Goal: Information Seeking & Learning: Learn about a topic

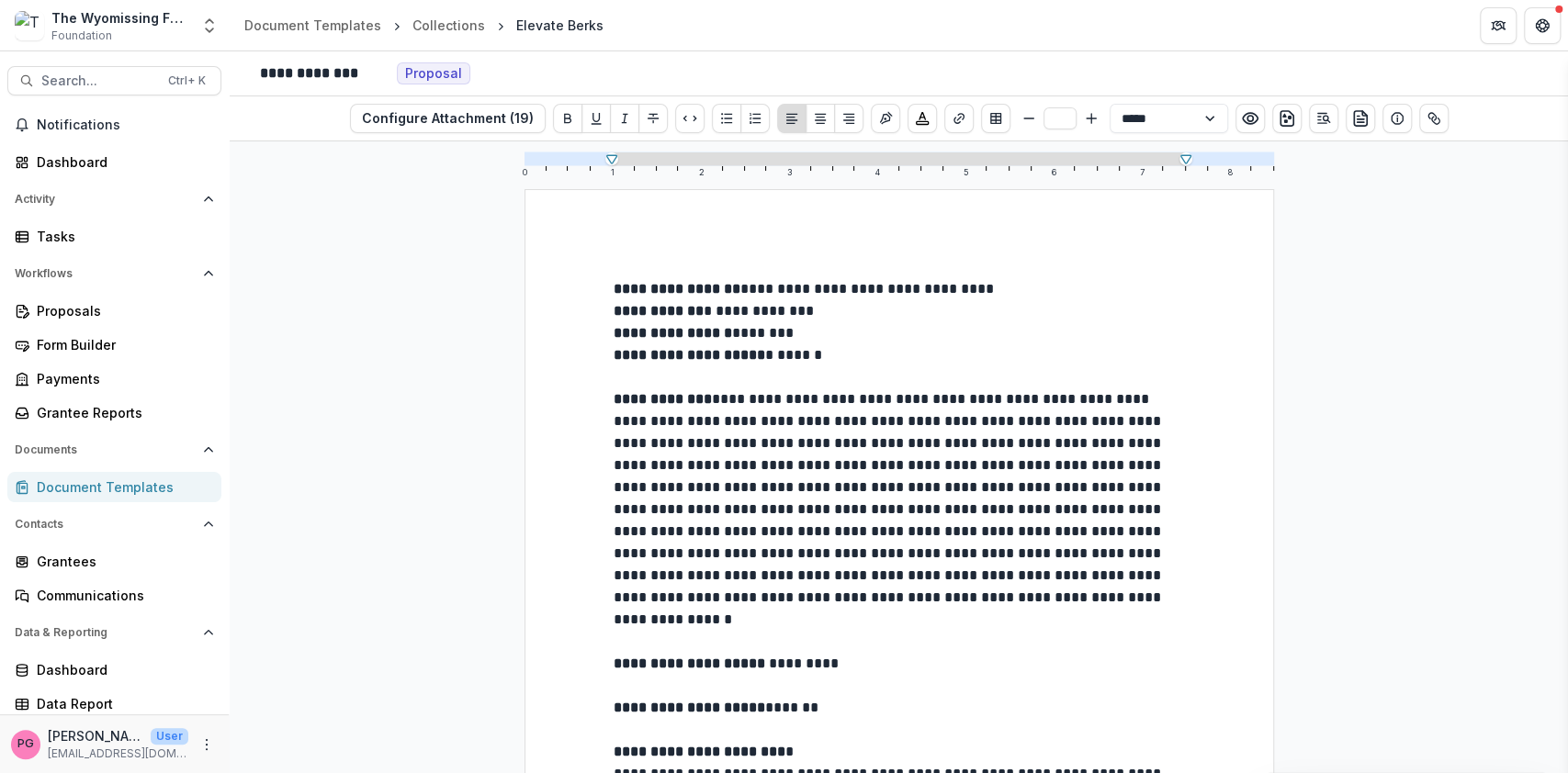
scroll to position [543, 0]
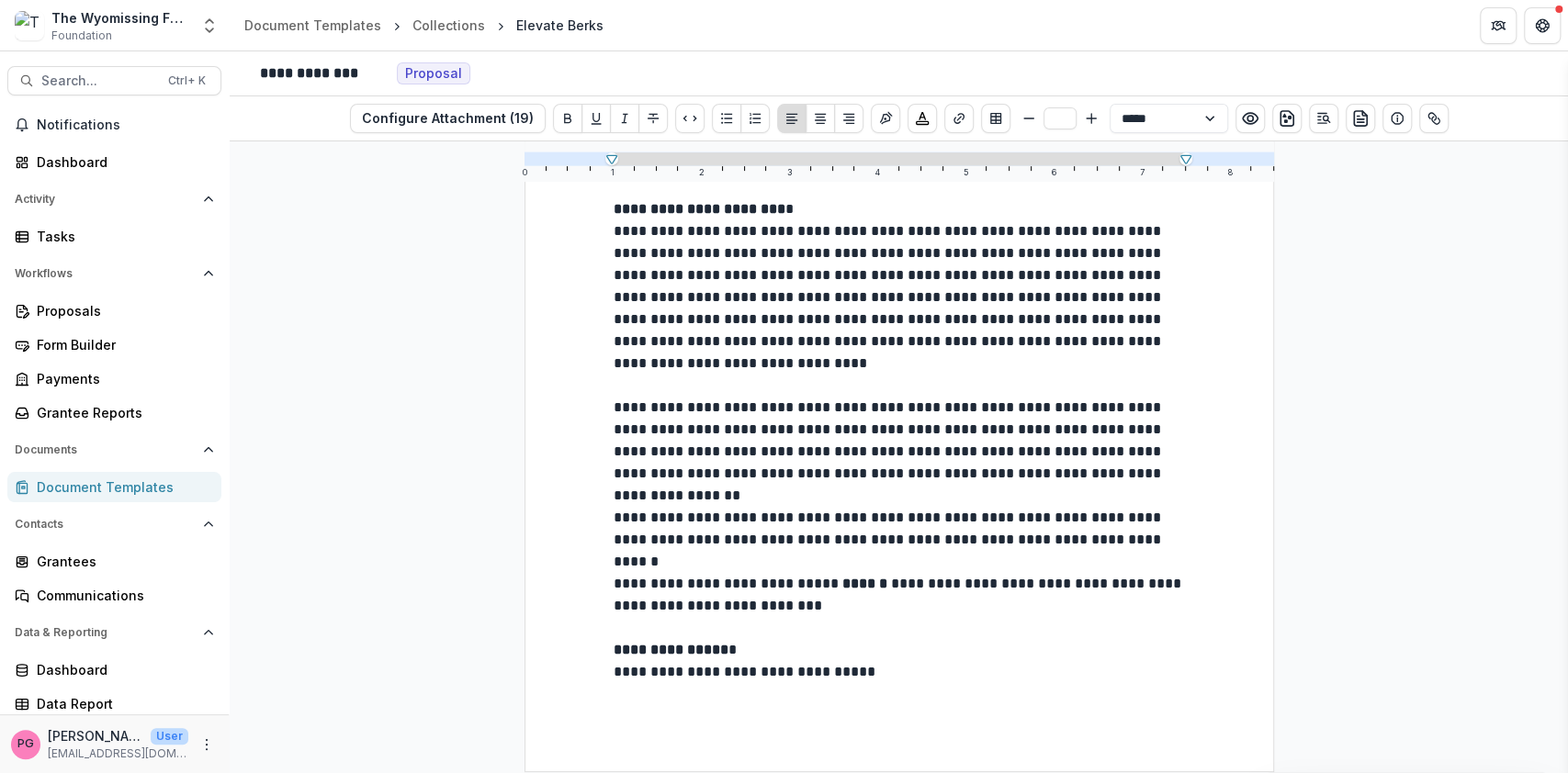
click at [716, 665] on span "**********" at bounding box center [745, 672] width 262 height 14
click at [1176, 445] on p "**********" at bounding box center [899, 440] width 571 height 88
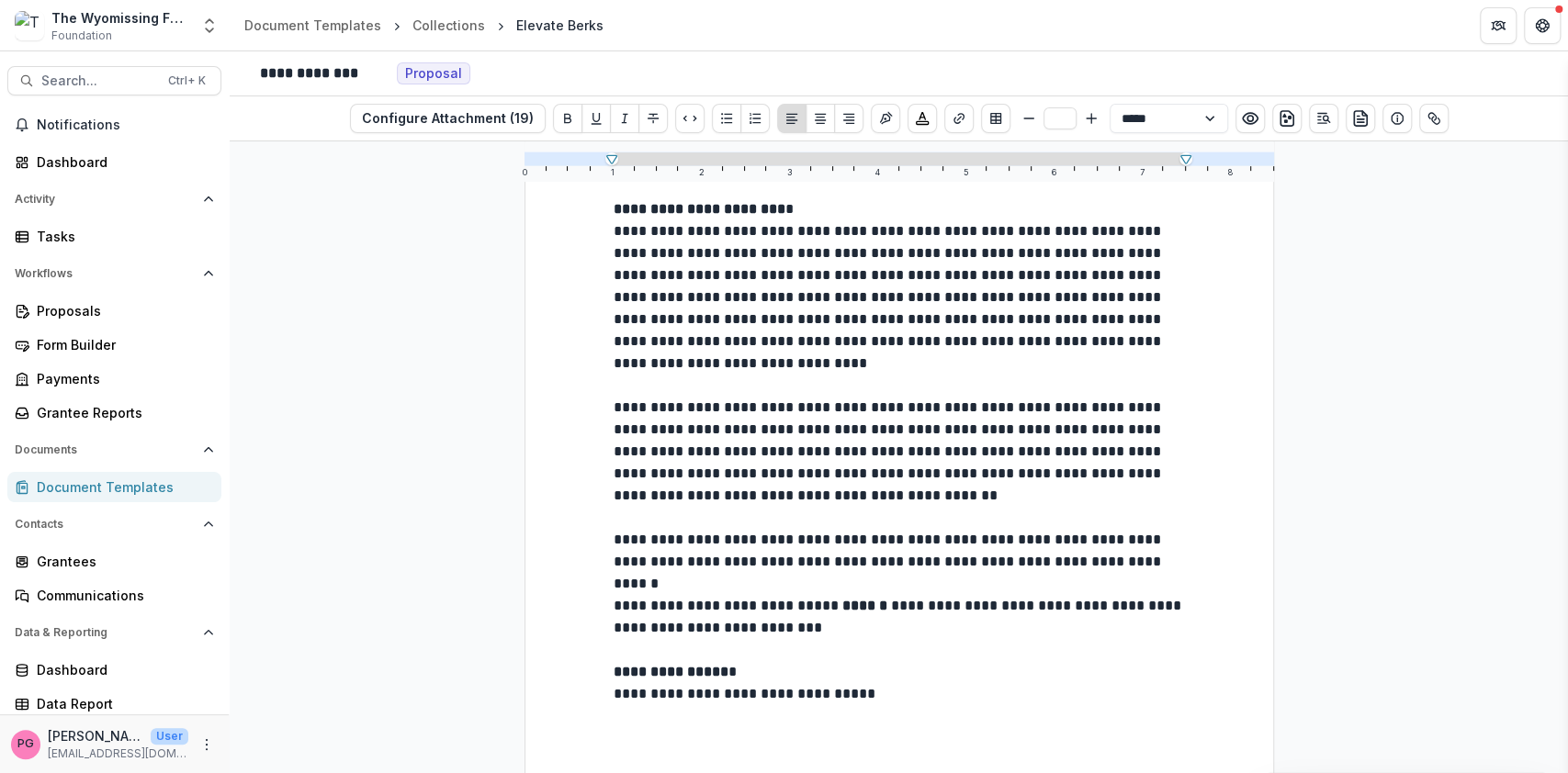
click at [905, 480] on p "**********" at bounding box center [899, 451] width 571 height 110
click at [467, 328] on div "**********" at bounding box center [898, 457] width 1338 height 632
click at [66, 298] on link "Proposals" at bounding box center [115, 311] width 214 height 30
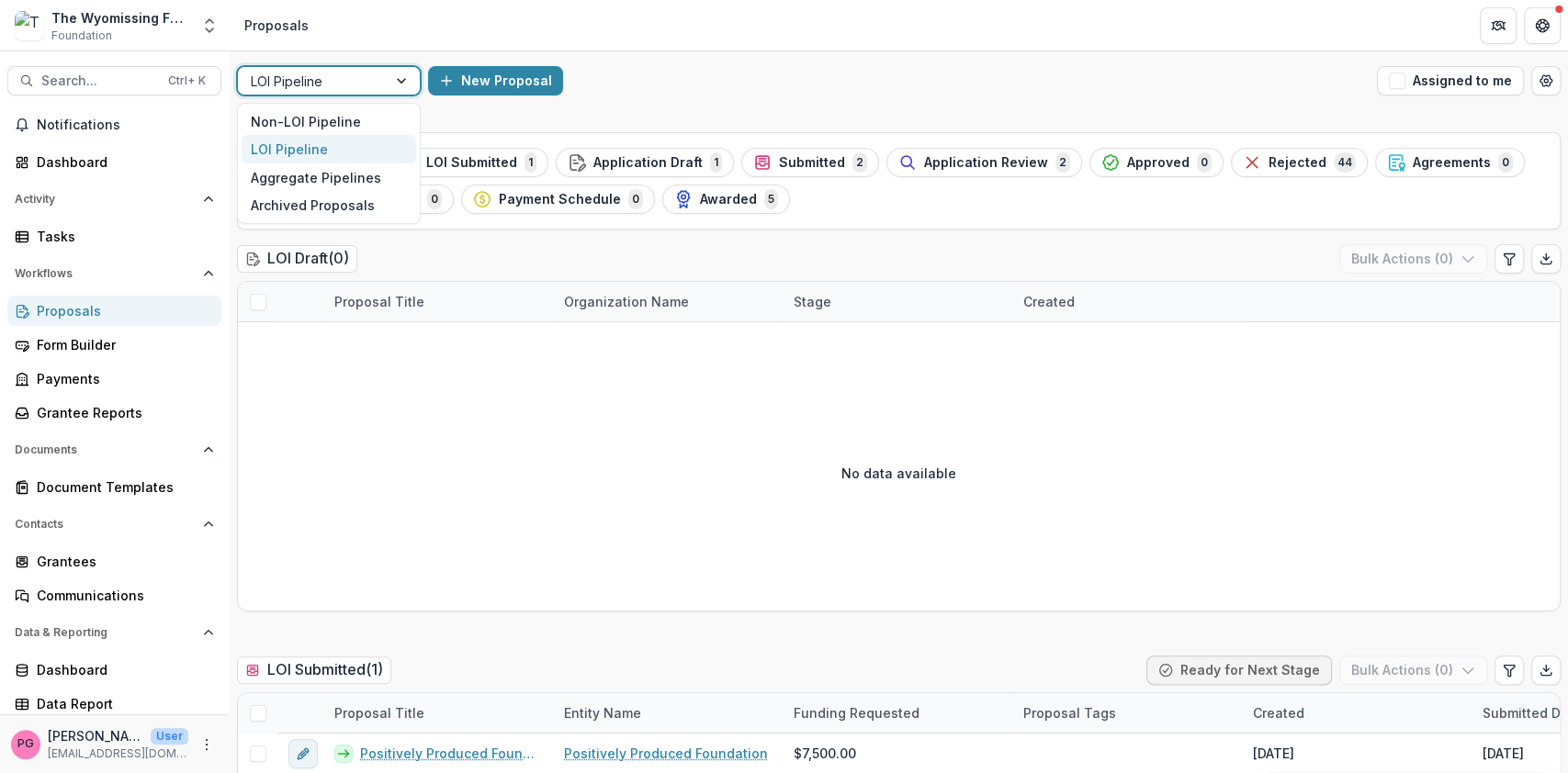
click at [411, 81] on div at bounding box center [403, 81] width 33 height 28
click at [349, 115] on div "Non-LOI Pipeline" at bounding box center [329, 121] width 175 height 28
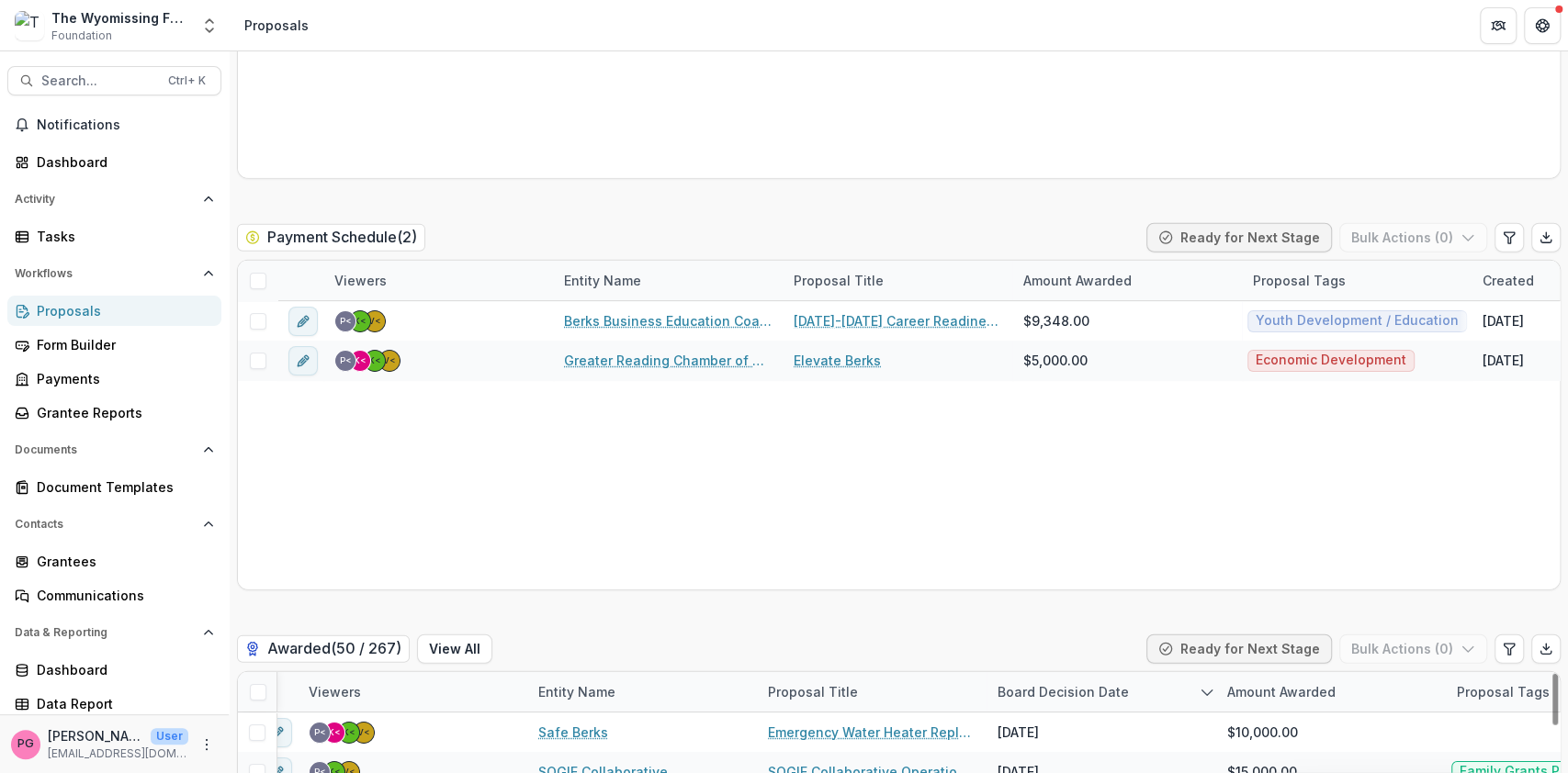
scroll to position [2917, 0]
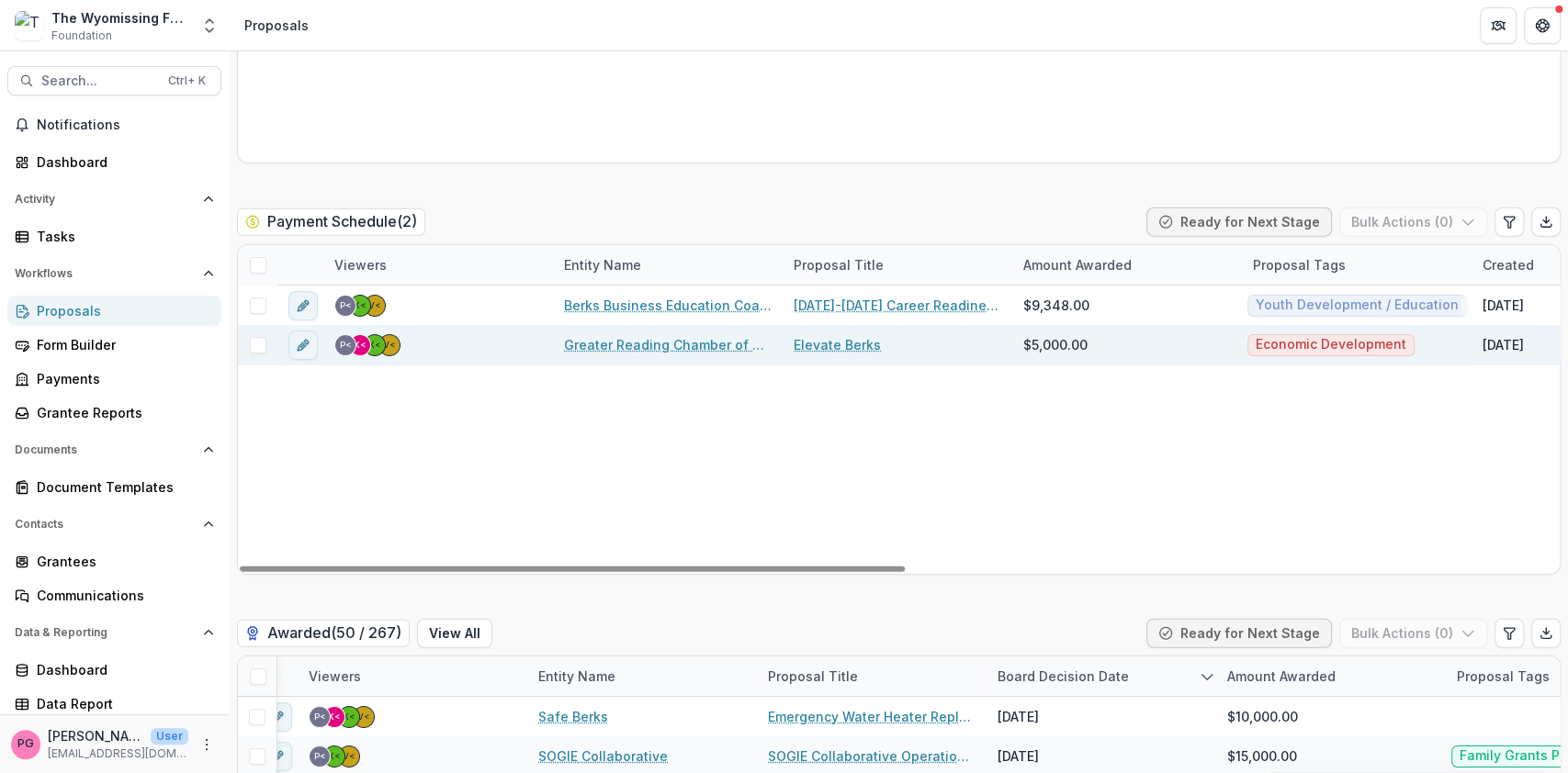
click at [842, 336] on link "Elevate Berks" at bounding box center [838, 344] width 87 height 19
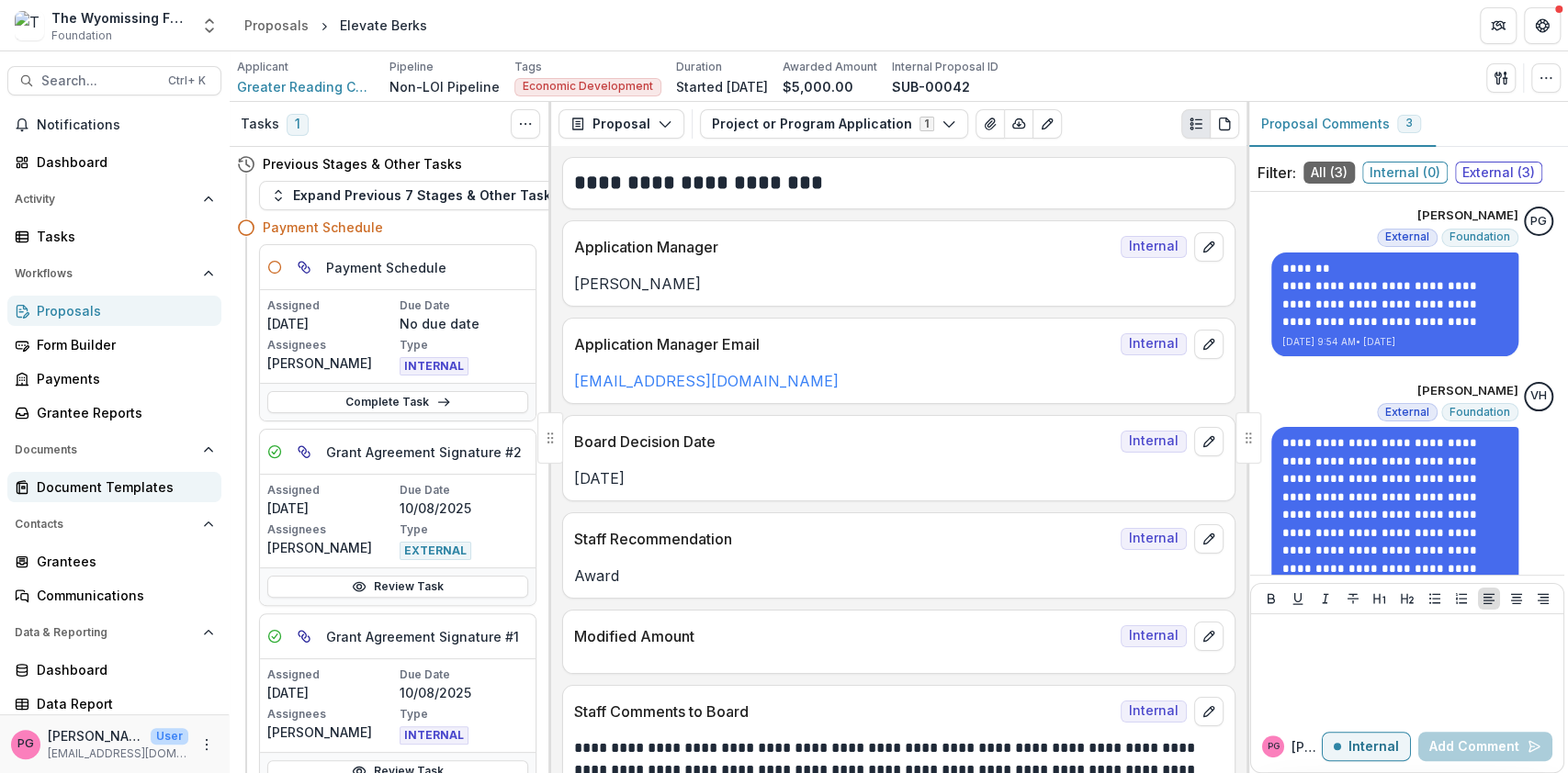
click at [138, 472] on link "Document Templates" at bounding box center [115, 488] width 214 height 30
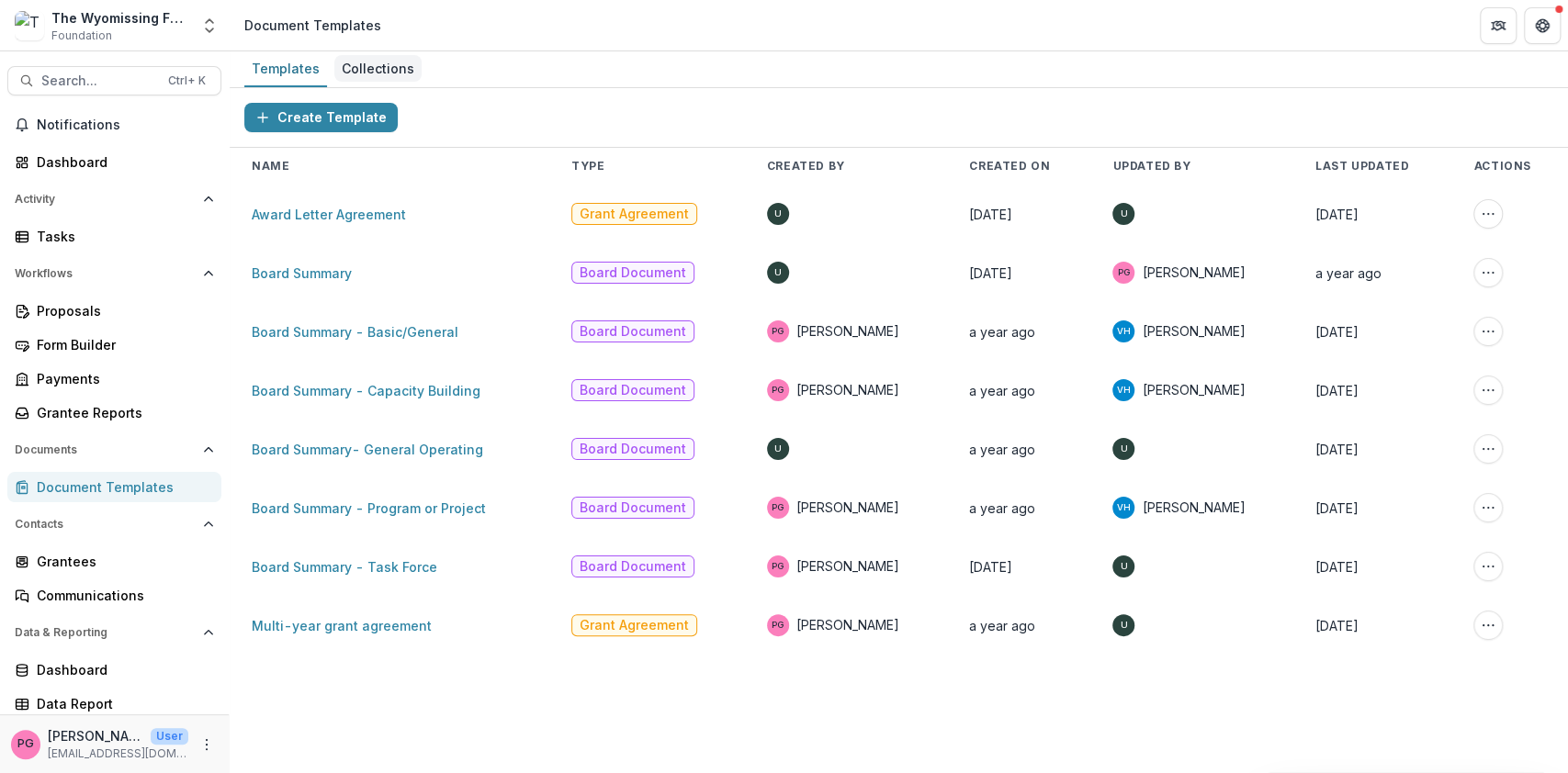
click at [412, 73] on div "Collections" at bounding box center [378, 68] width 87 height 27
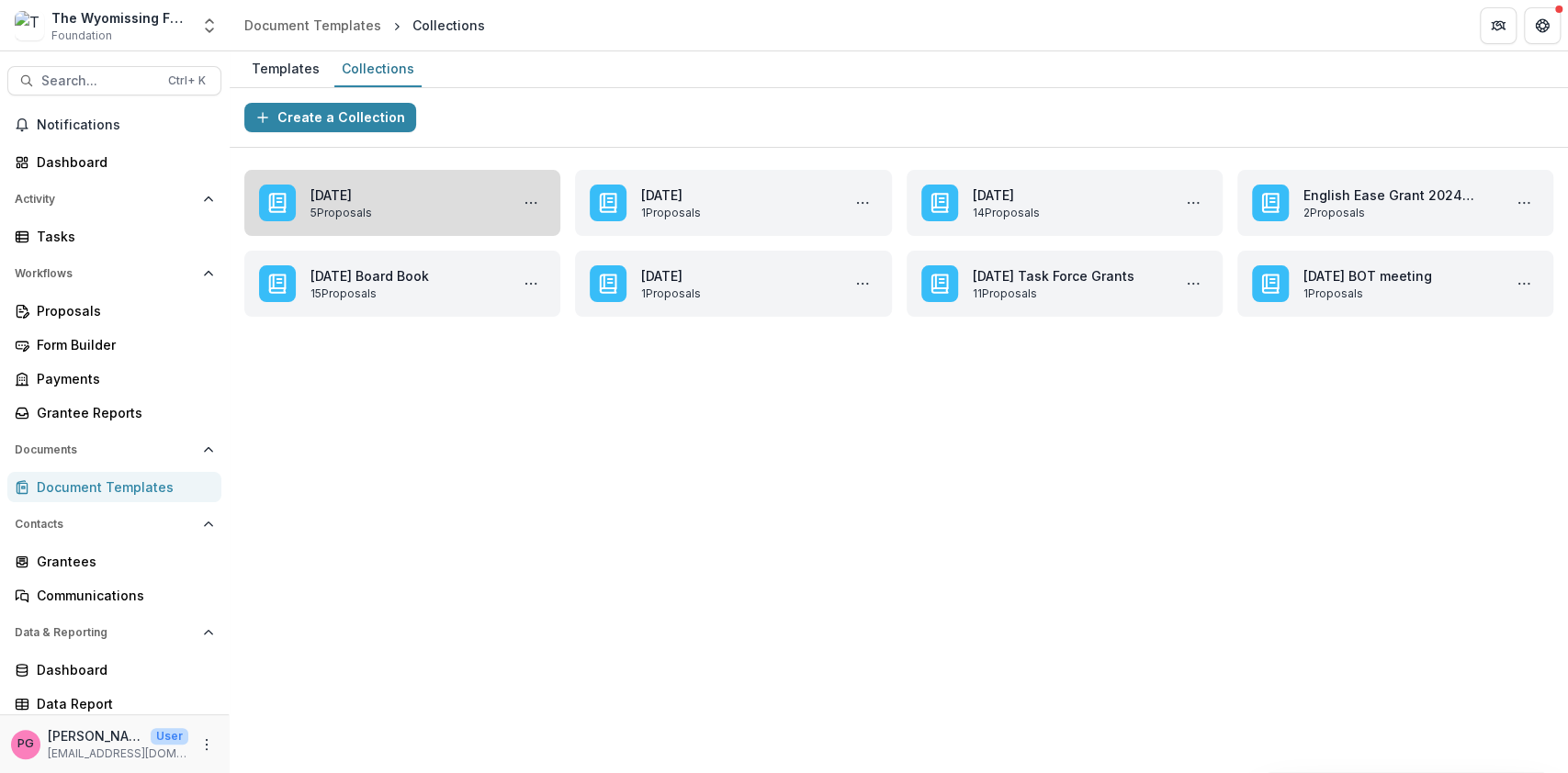
click at [473, 201] on link "[DATE]" at bounding box center [405, 195] width 191 height 19
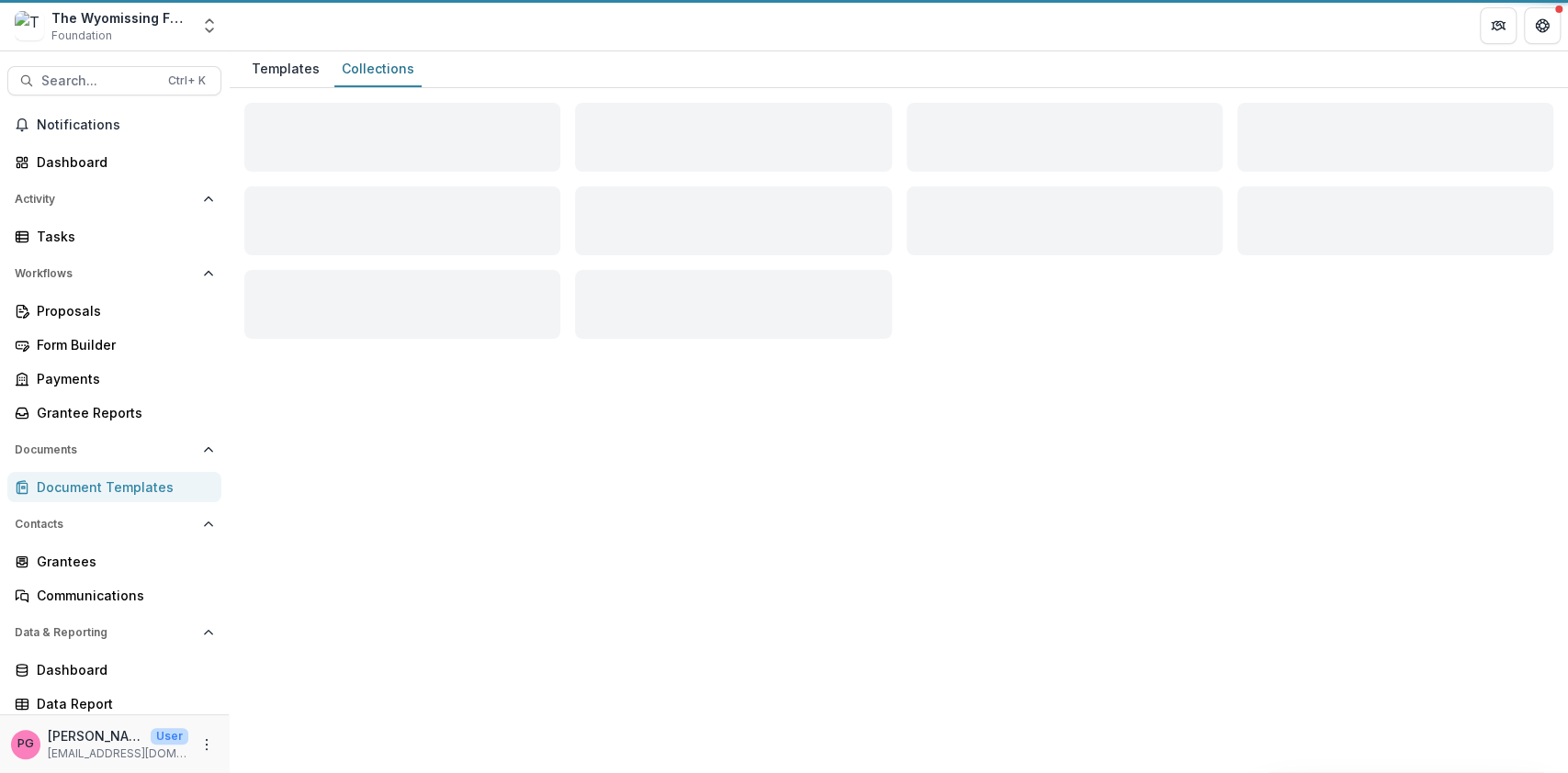
click at [473, 201] on div "Loading Title Loading Subtitle" at bounding box center [405, 221] width 191 height 40
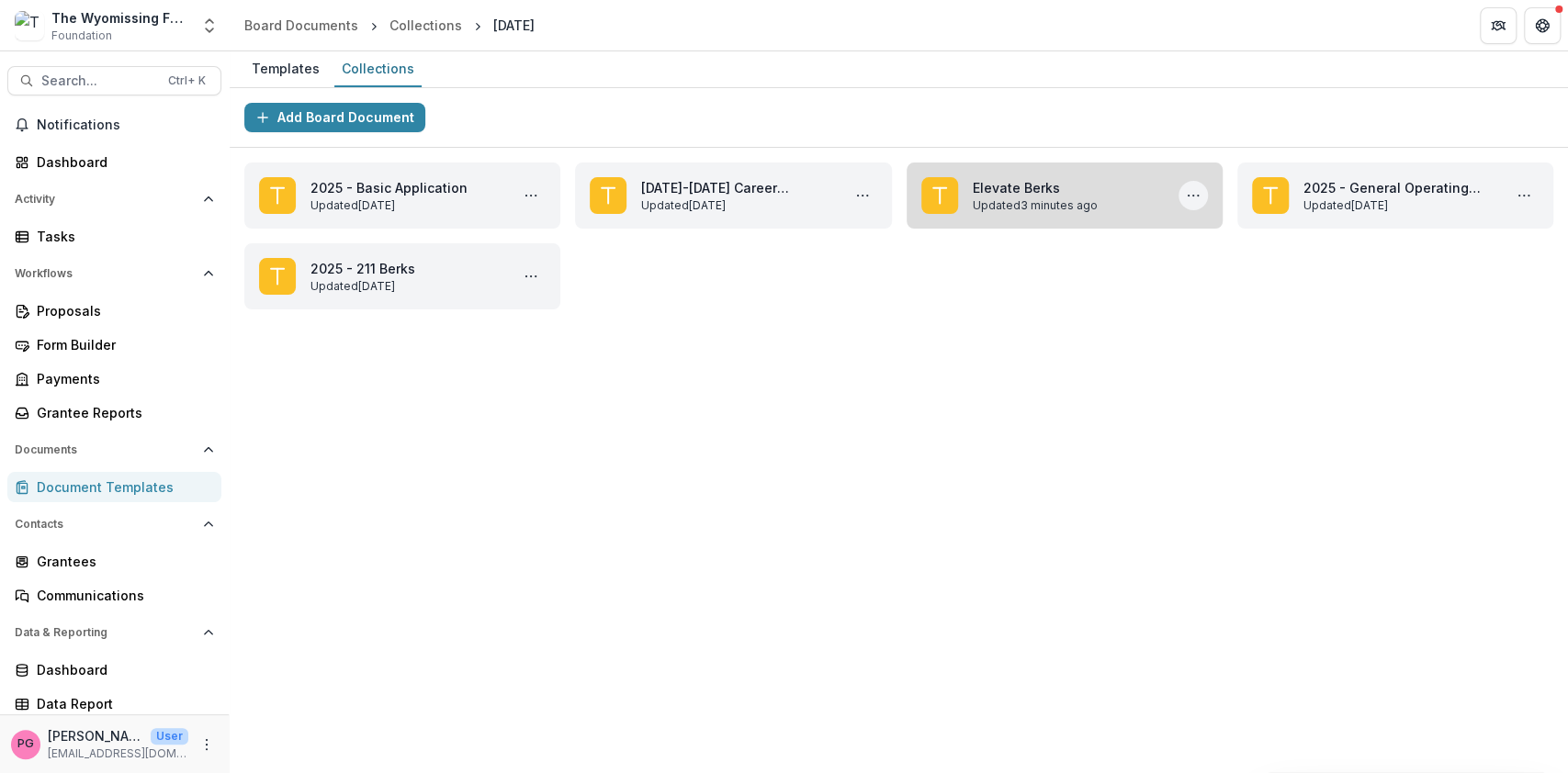
click at [1192, 190] on icon "More Elevate Berks Actions" at bounding box center [1192, 195] width 14 height 14
click at [981, 181] on link "Elevate Berks" at bounding box center [1068, 188] width 191 height 19
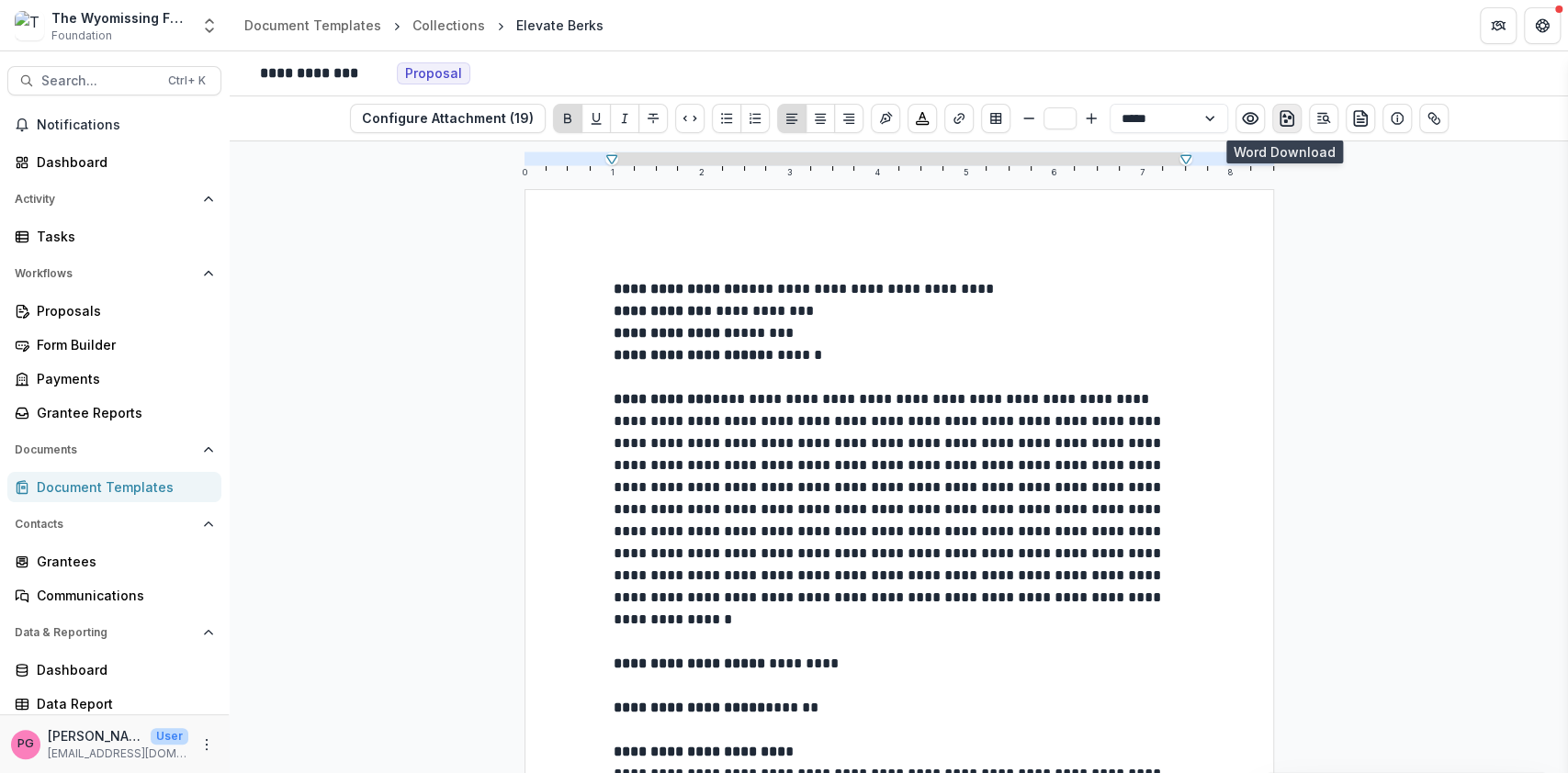
click at [1282, 113] on icon "download-word" at bounding box center [1286, 118] width 18 height 18
click at [1359, 120] on icon "preview-proposal-pdf" at bounding box center [1360, 118] width 18 height 18
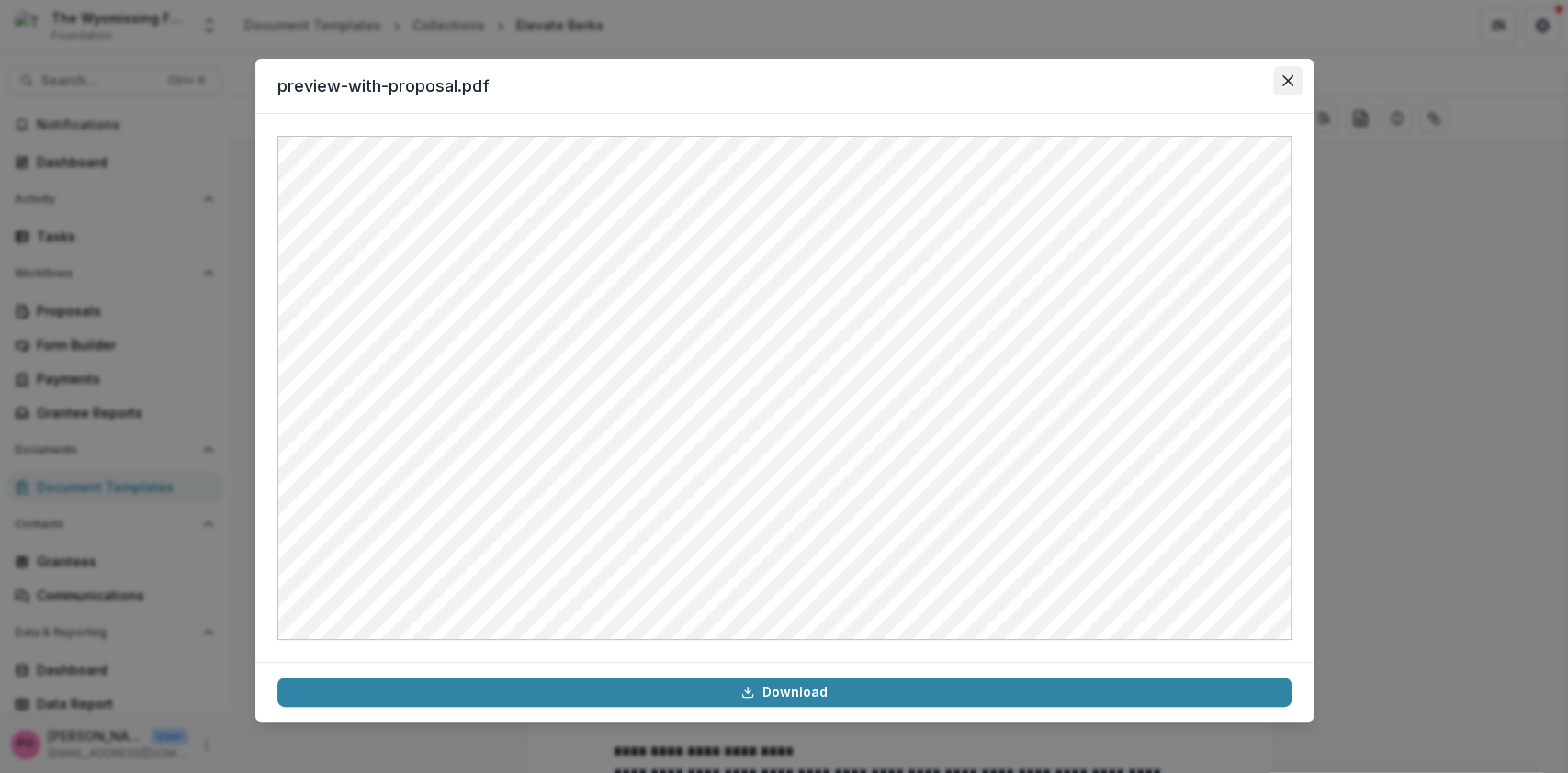
click at [1289, 75] on icon "Close" at bounding box center [1288, 81] width 11 height 11
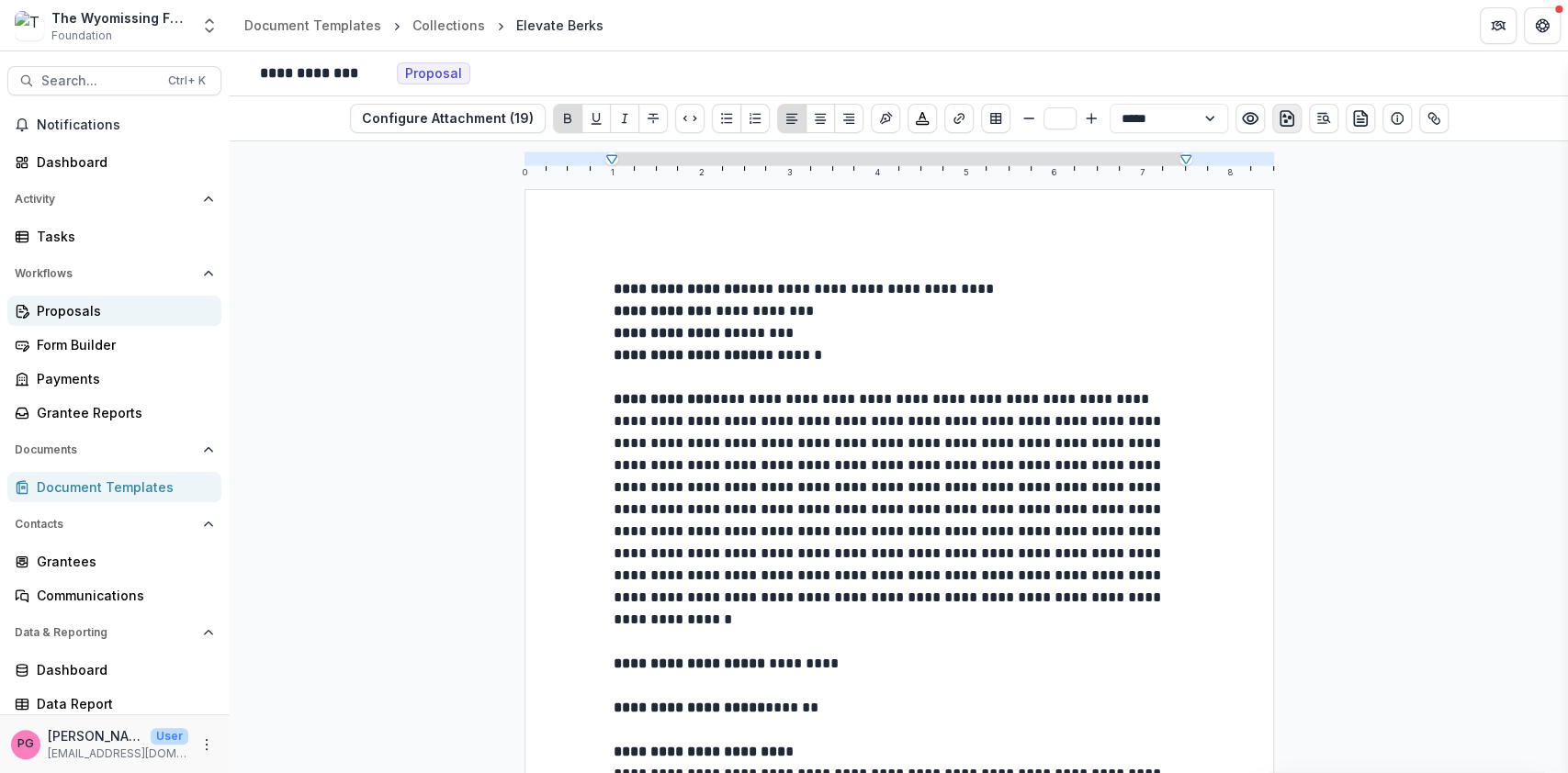
click at [73, 306] on div "Proposals" at bounding box center [121, 311] width 170 height 19
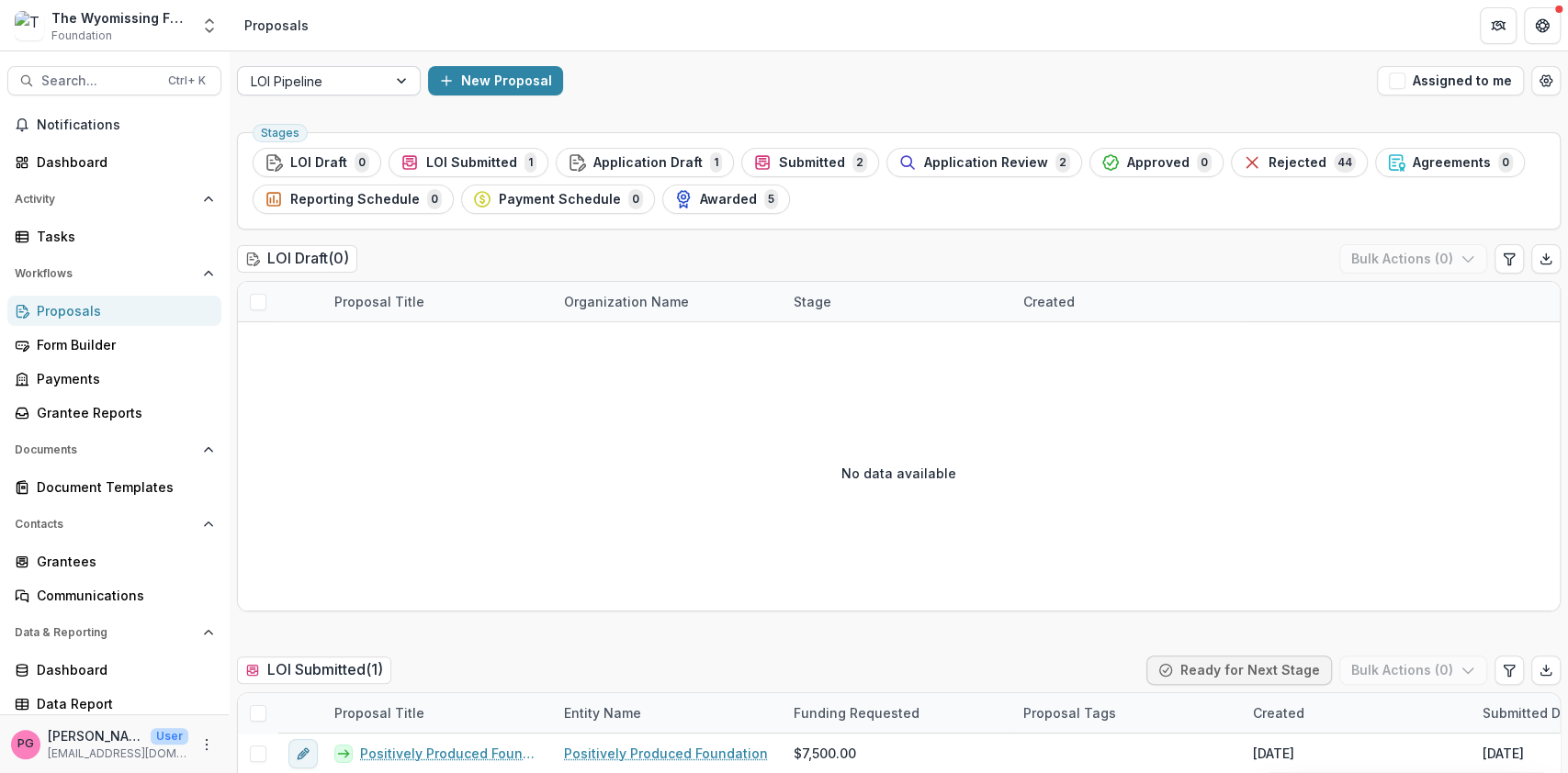
click at [405, 78] on div at bounding box center [403, 81] width 33 height 28
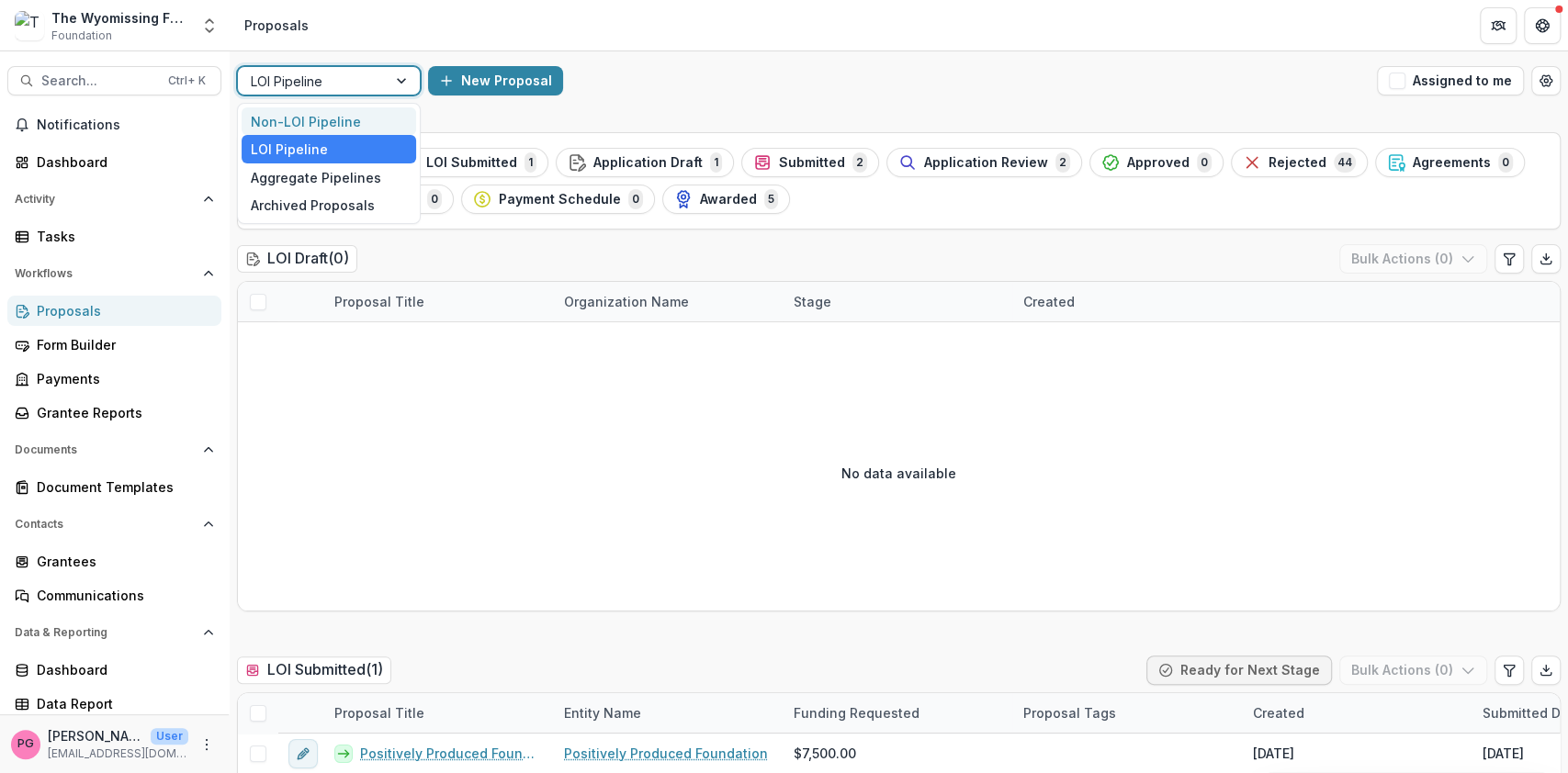
click at [324, 110] on div "Non-LOI Pipeline" at bounding box center [329, 121] width 175 height 28
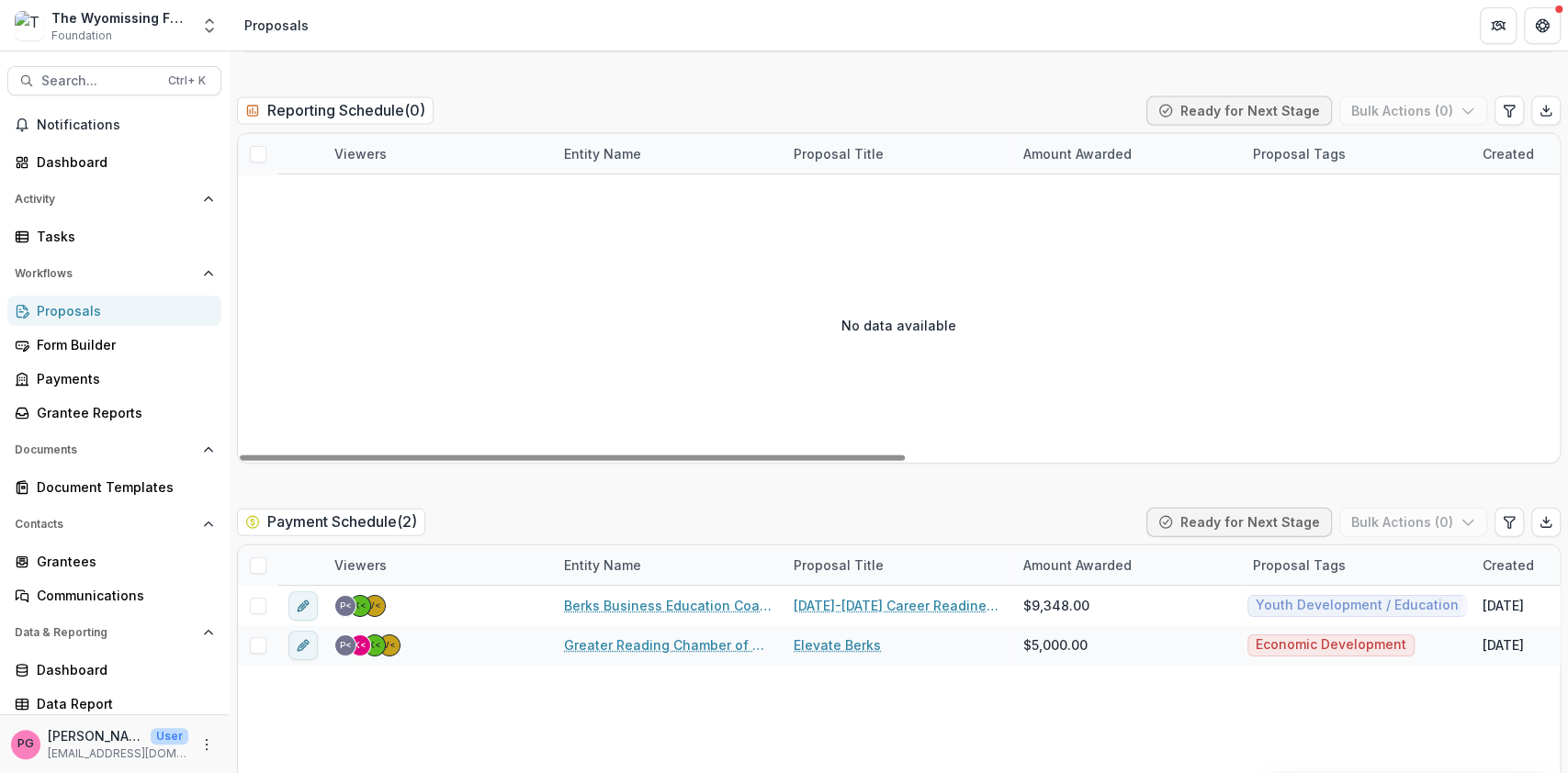
scroll to position [2696, 0]
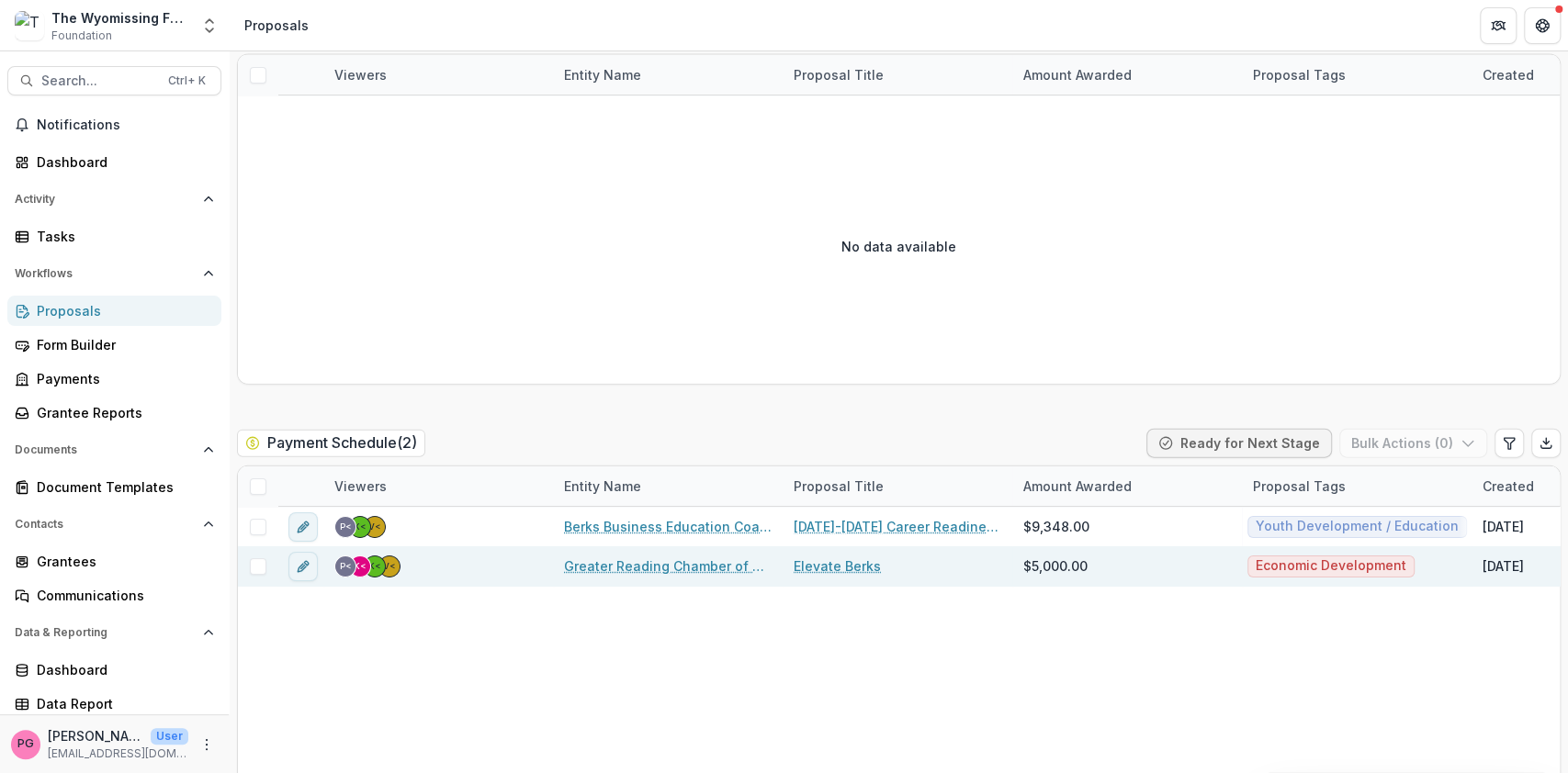
click at [840, 562] on link "Elevate Berks" at bounding box center [838, 566] width 87 height 19
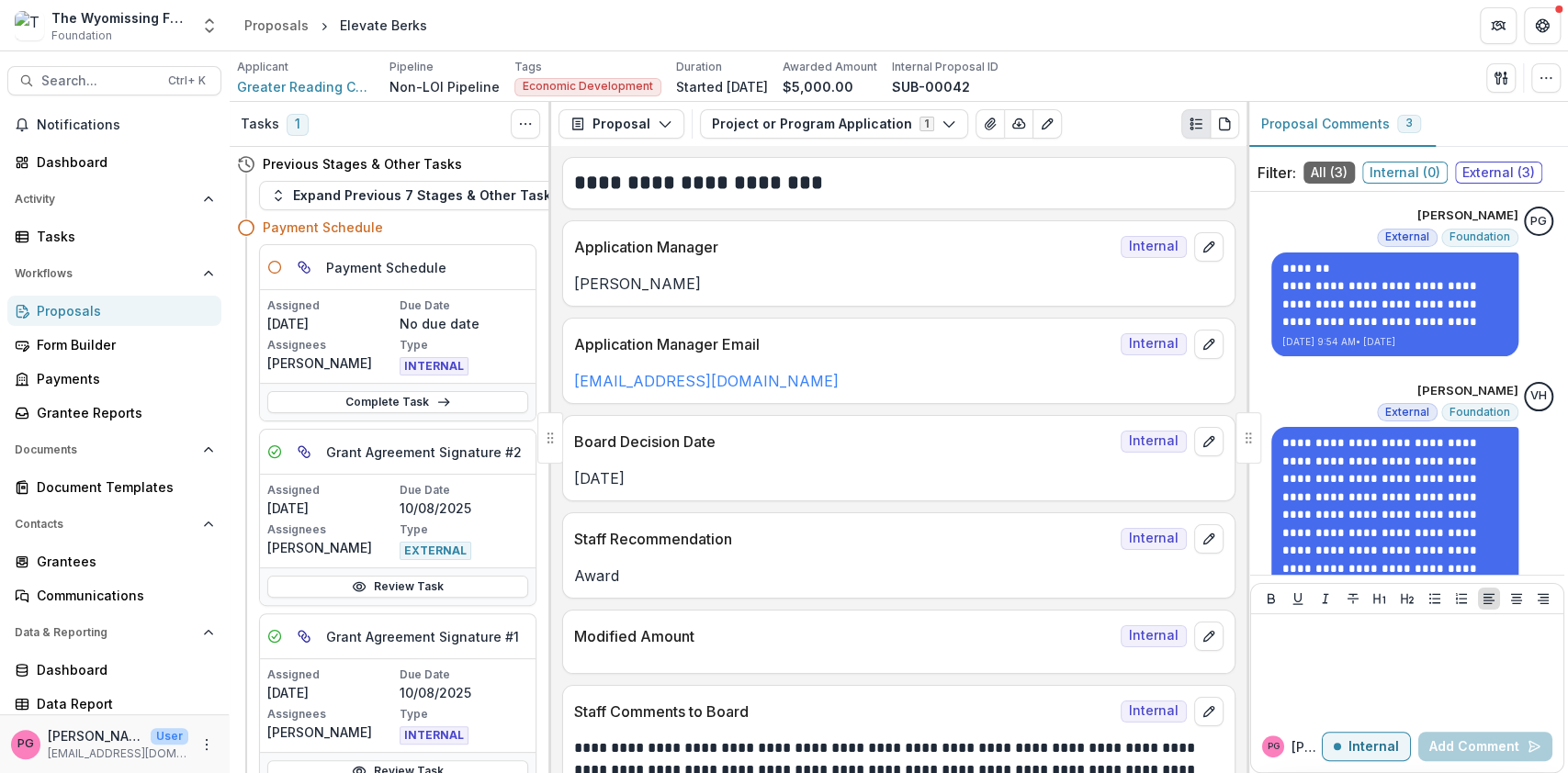
click at [1199, 117] on icon "Plaintext view" at bounding box center [1195, 123] width 14 height 14
click at [1191, 123] on circle "Plaintext view" at bounding box center [1191, 124] width 3 height 3
click at [1237, 120] on button "PDF view" at bounding box center [1224, 123] width 29 height 29
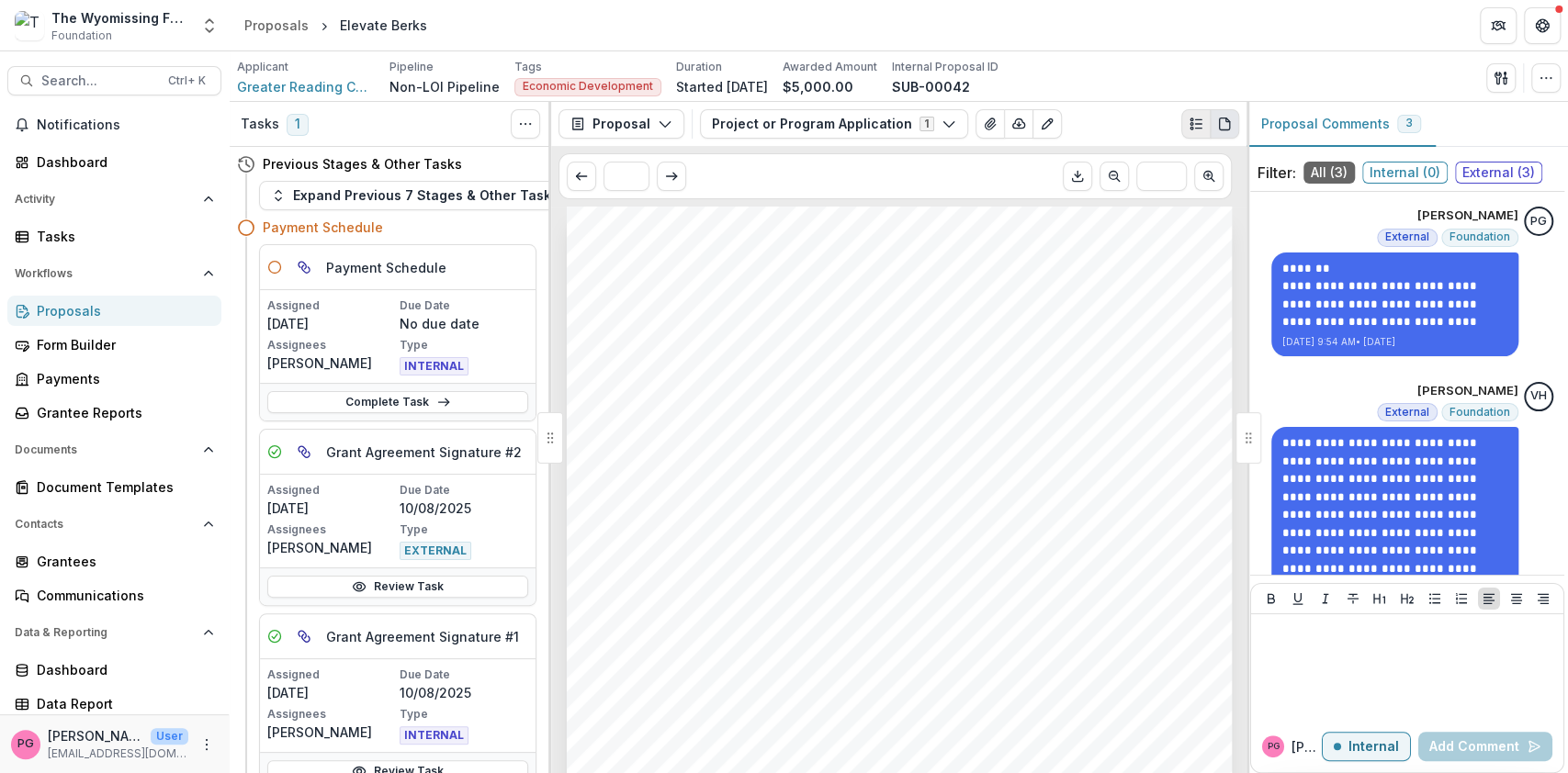
click at [1202, 119] on icon "Plaintext view" at bounding box center [1195, 123] width 14 height 14
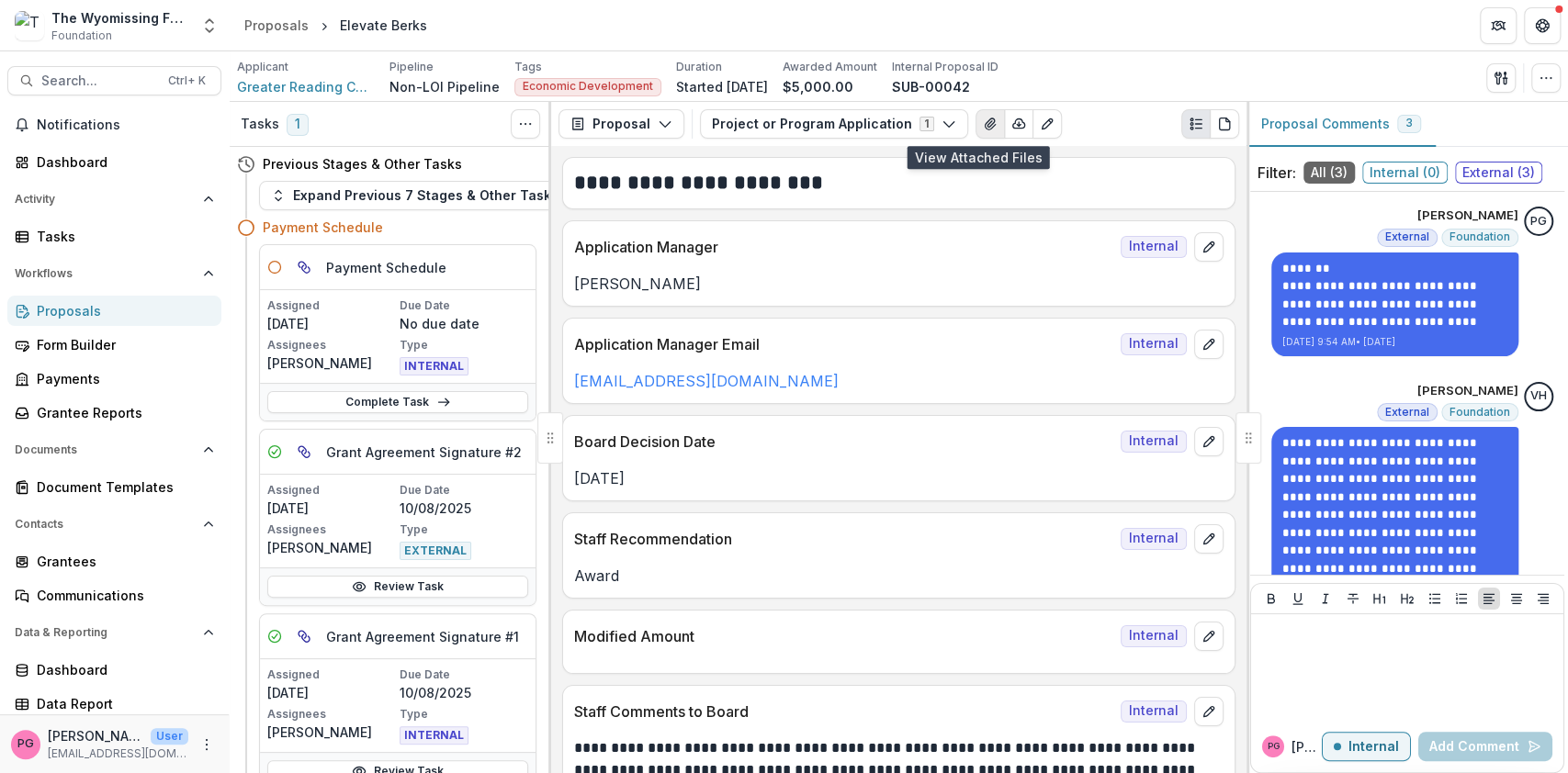
click at [985, 120] on icon "View Attached Files" at bounding box center [989, 124] width 10 height 11
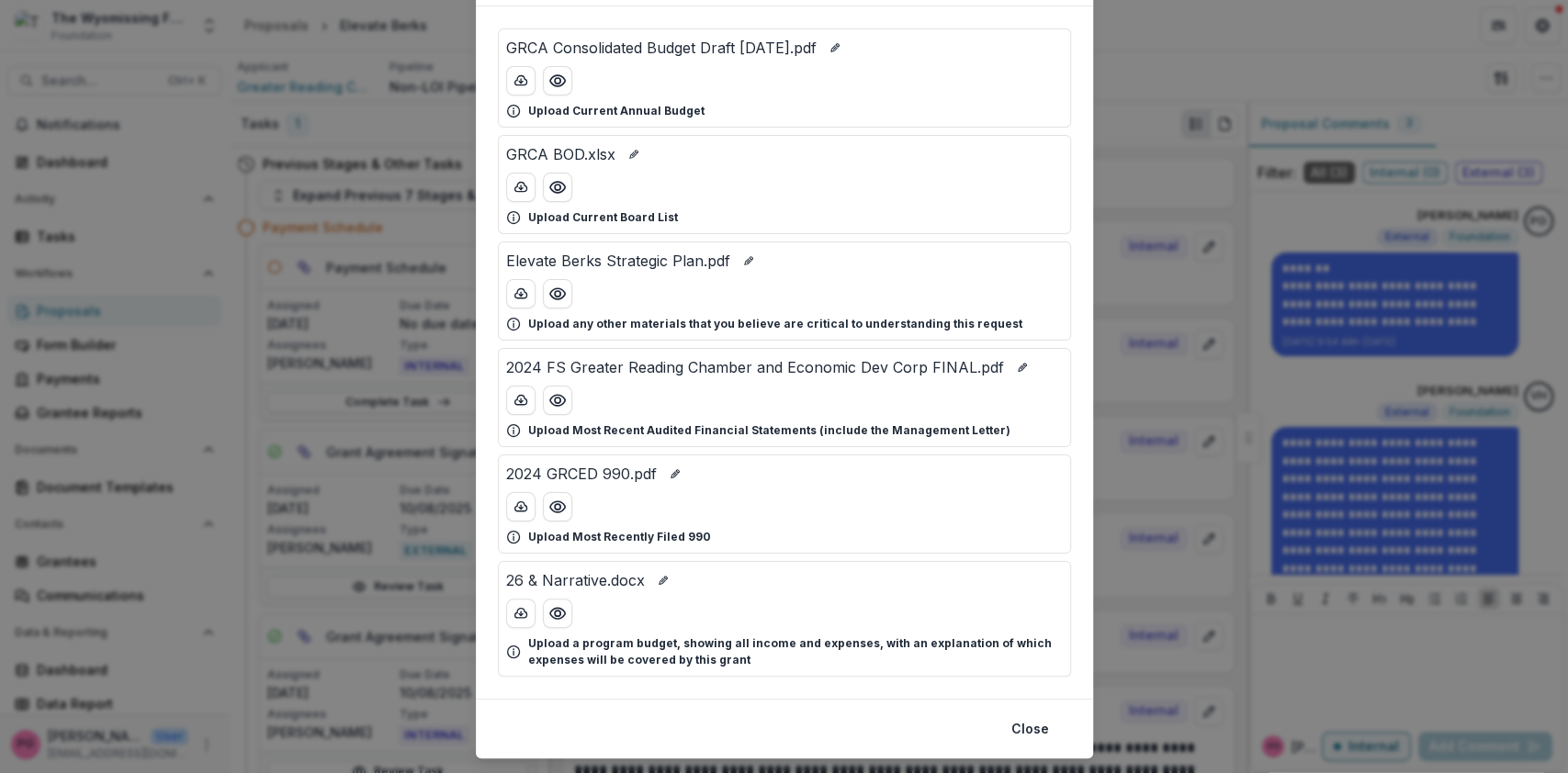
scroll to position [115, 0]
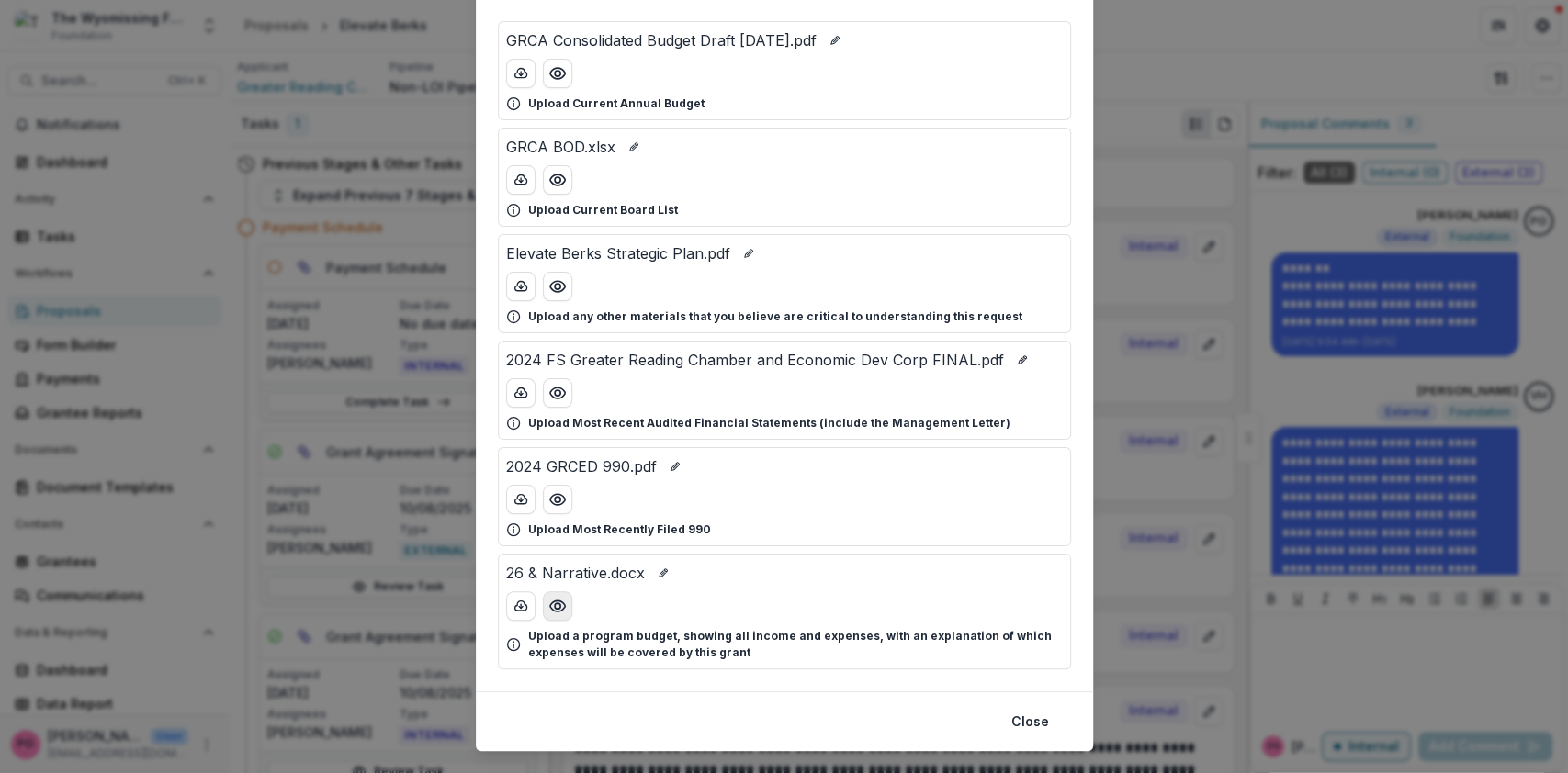
click at [561, 598] on icon "Preview 26 & Narrative.docx" at bounding box center [557, 605] width 18 height 18
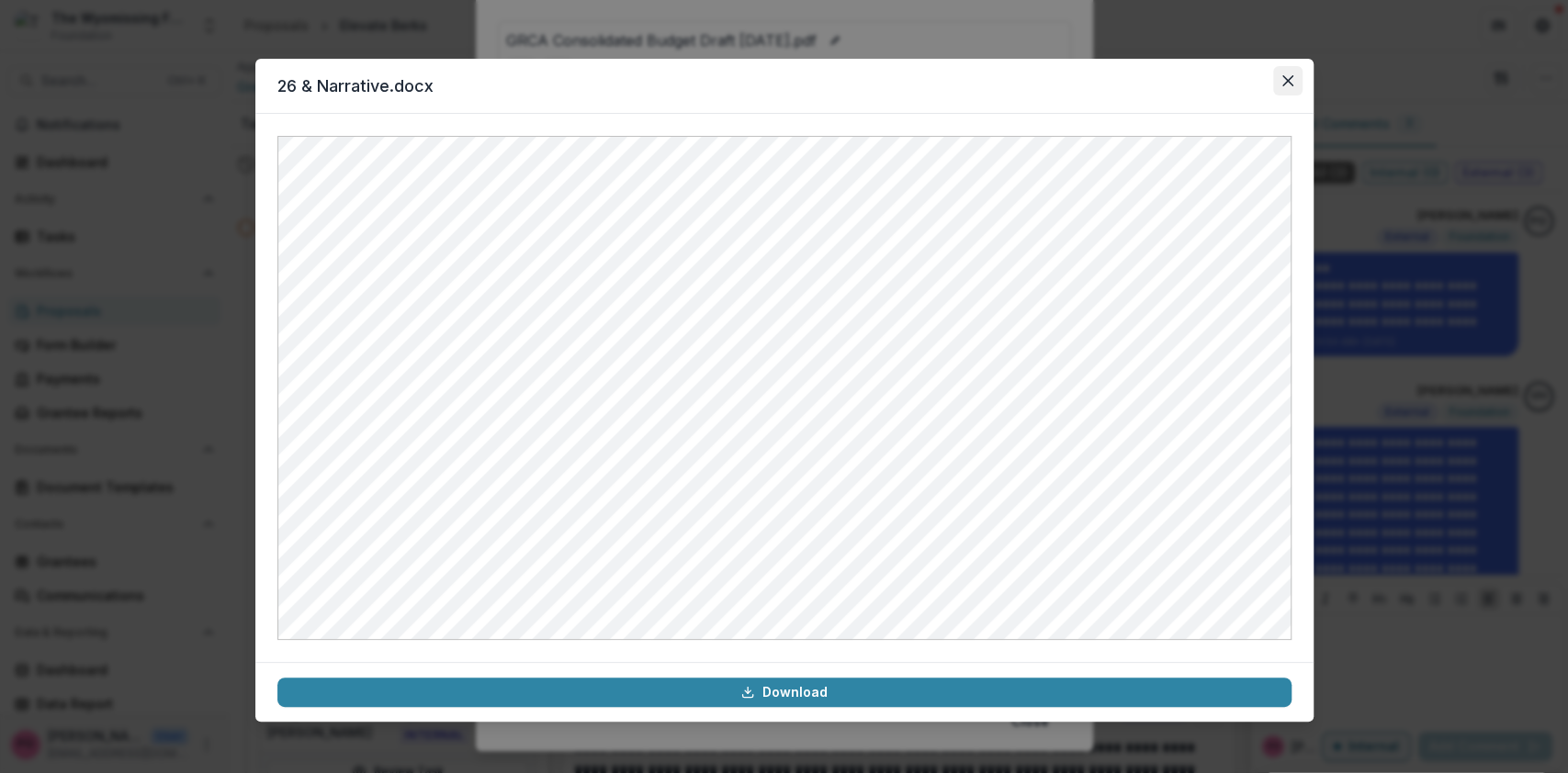
click at [1282, 76] on icon "Close" at bounding box center [1287, 81] width 11 height 11
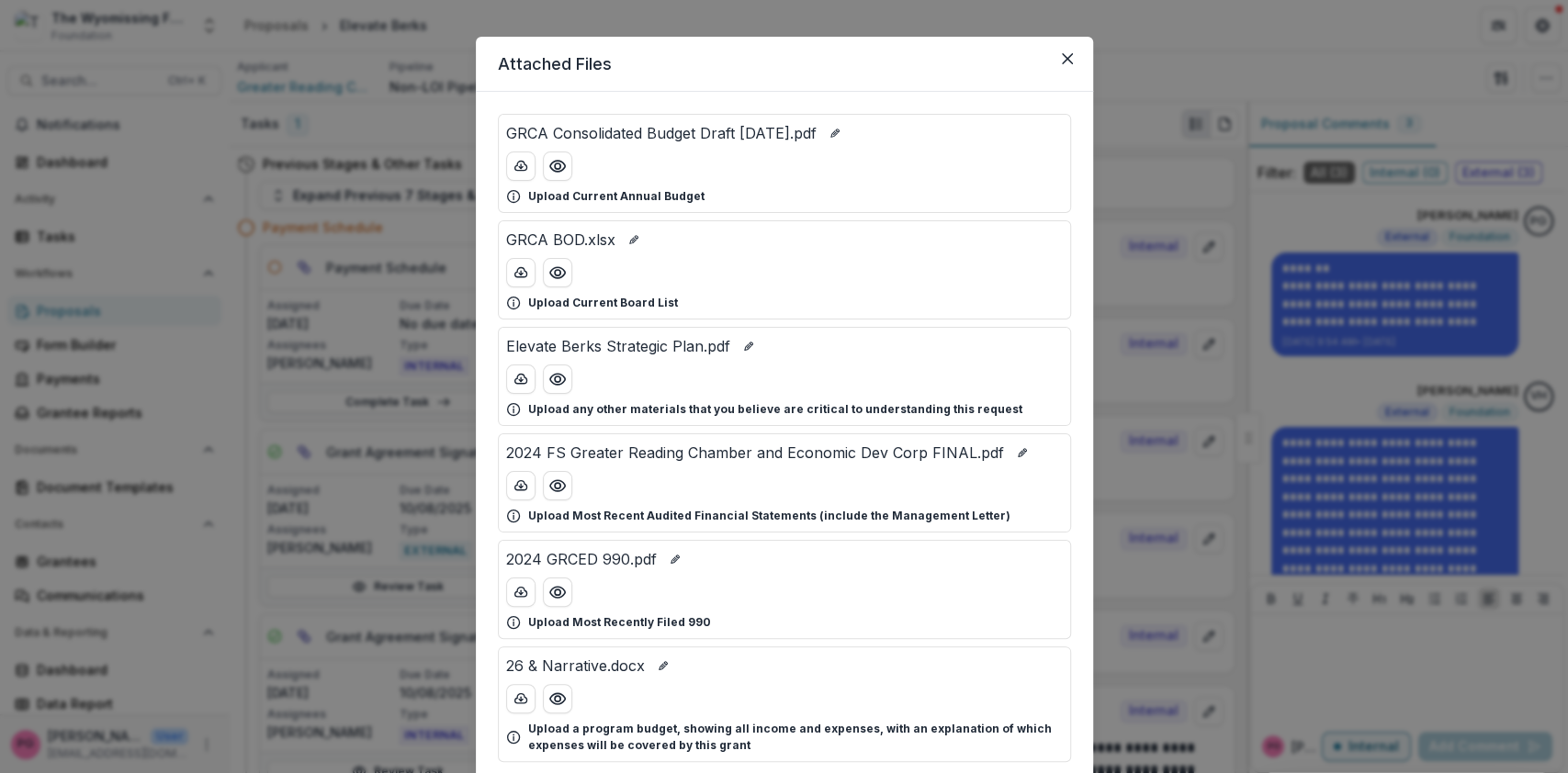
scroll to position [0, 0]
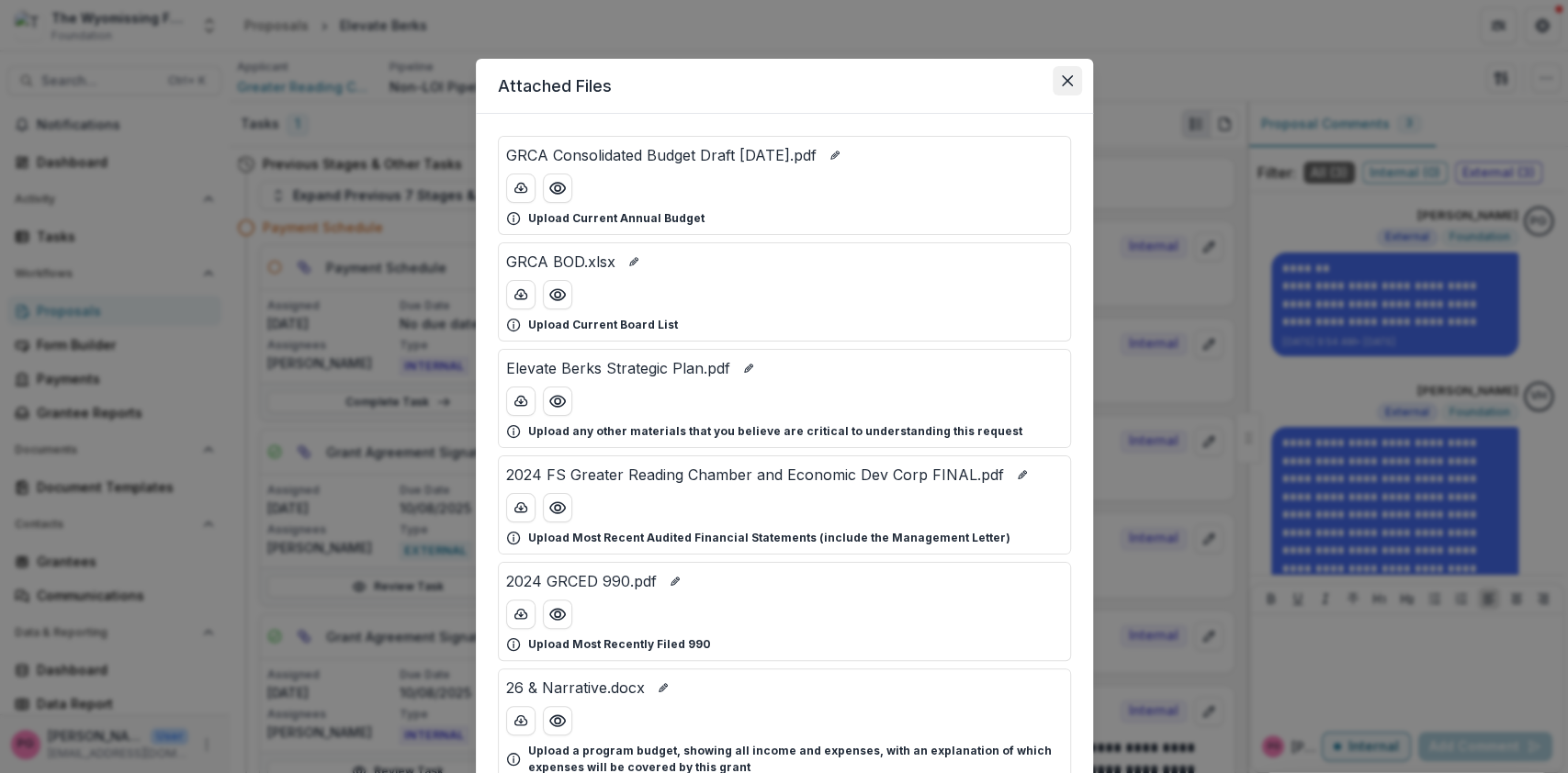
click at [1063, 78] on icon "Close" at bounding box center [1068, 81] width 11 height 11
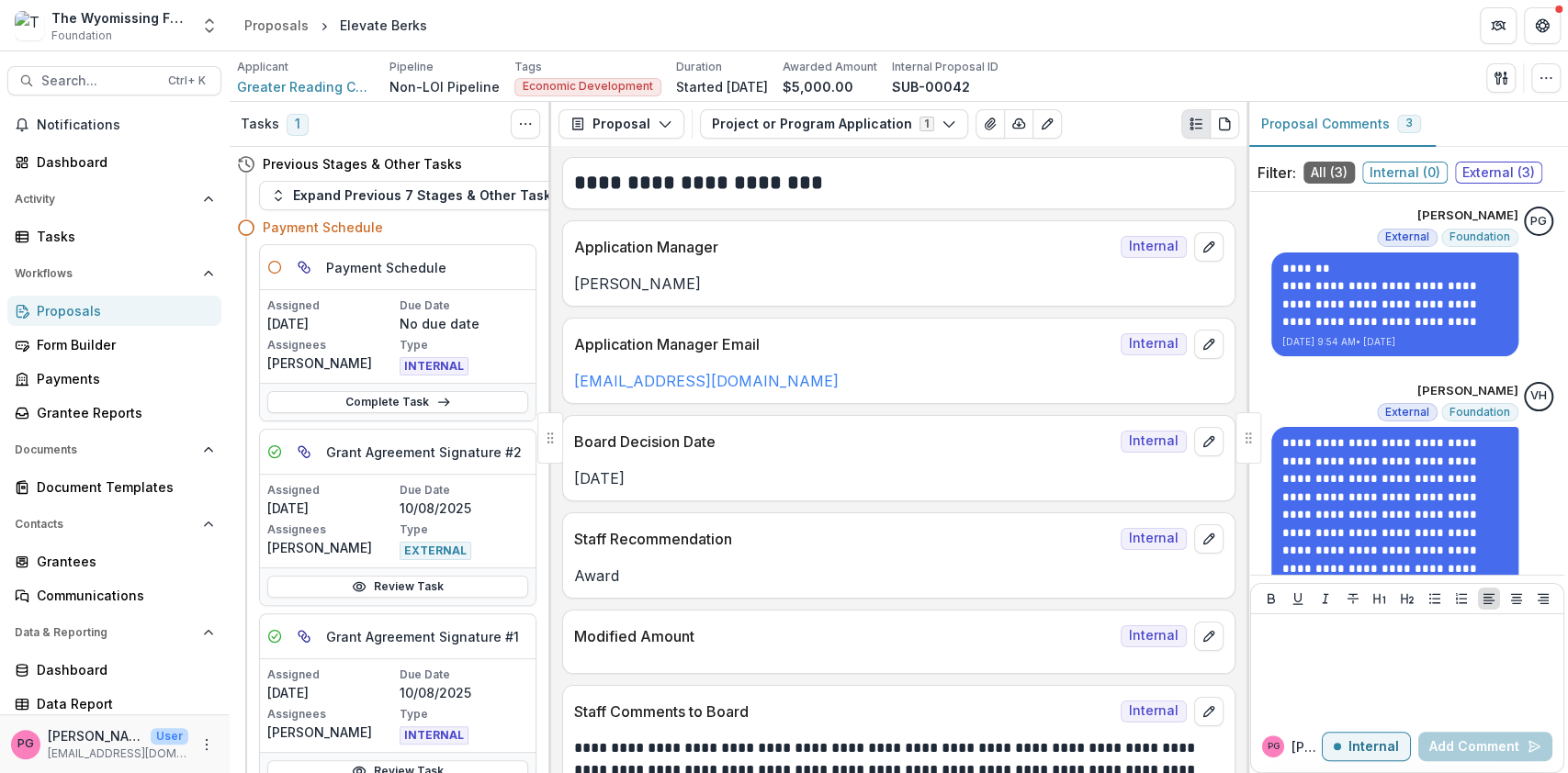
click at [1092, 15] on header "Proposals Elevate Berks" at bounding box center [898, 25] width 1338 height 50
click at [664, 114] on button "Proposal" at bounding box center [621, 123] width 126 height 29
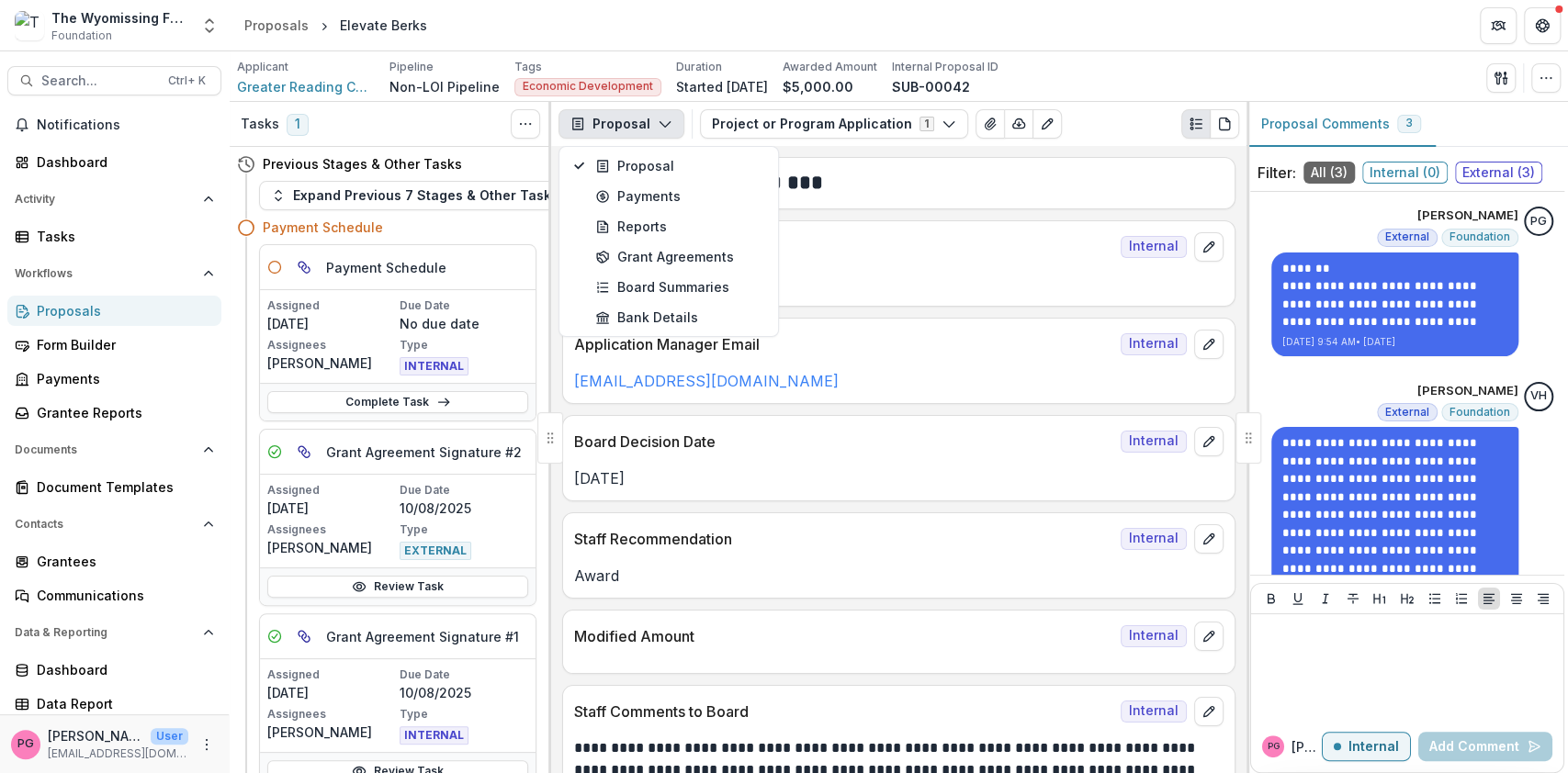
click at [664, 114] on button "Proposal" at bounding box center [621, 123] width 126 height 29
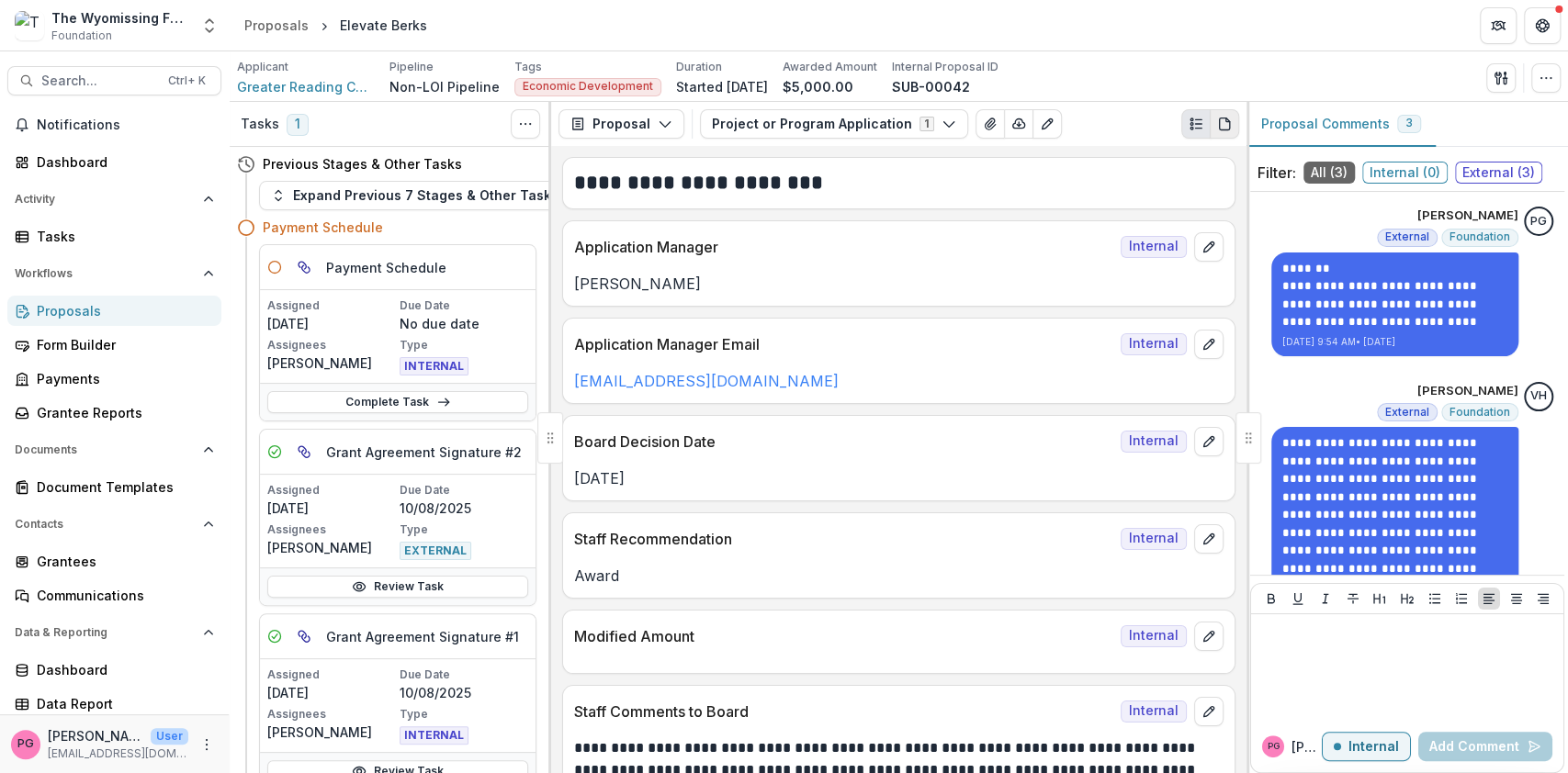
click at [1236, 121] on button "PDF view" at bounding box center [1224, 123] width 29 height 29
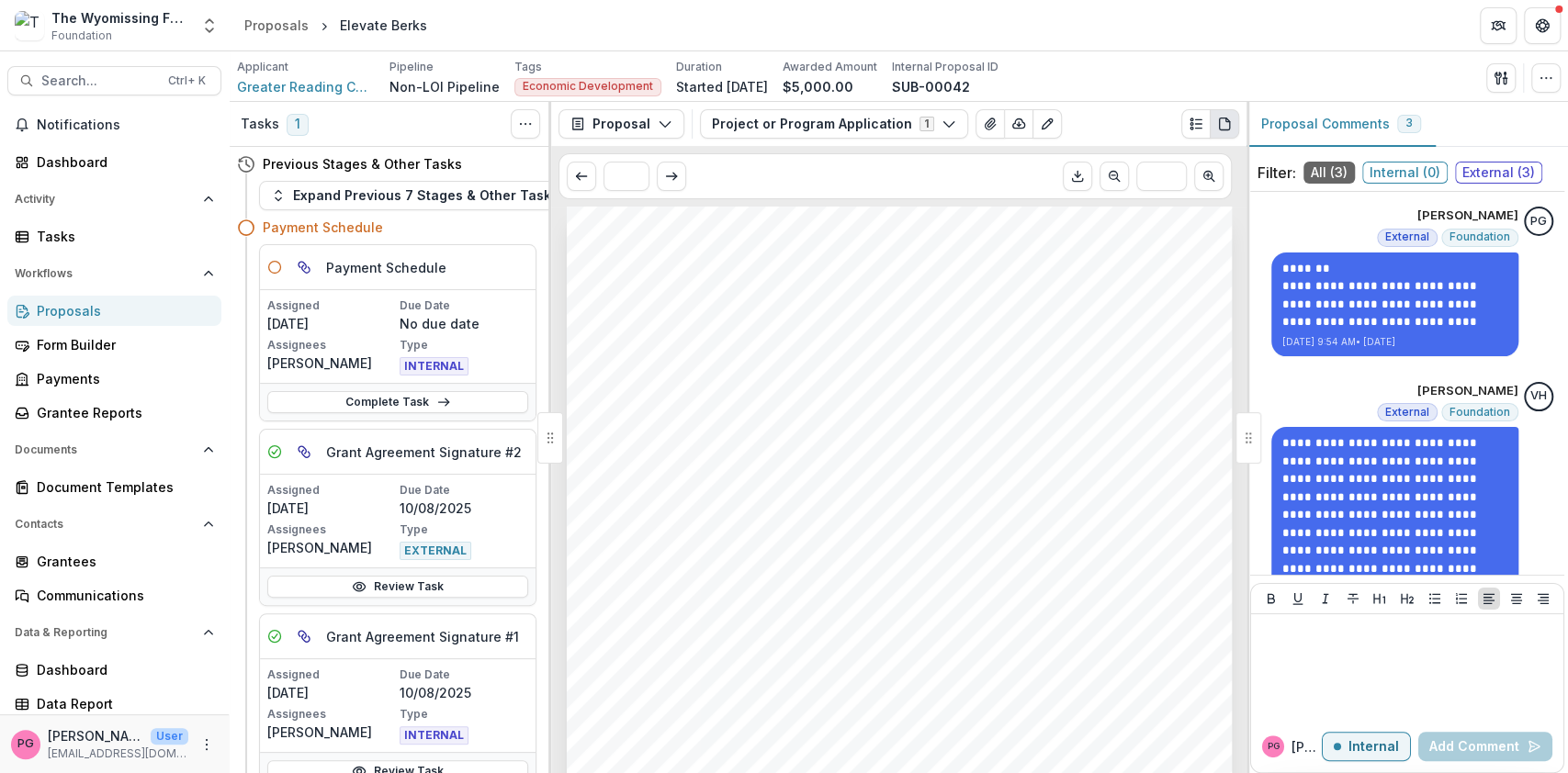
scroll to position [1, 0]
click at [307, 77] on span "Greater Reading Chamber of Commerce and Industry" at bounding box center [305, 86] width 138 height 19
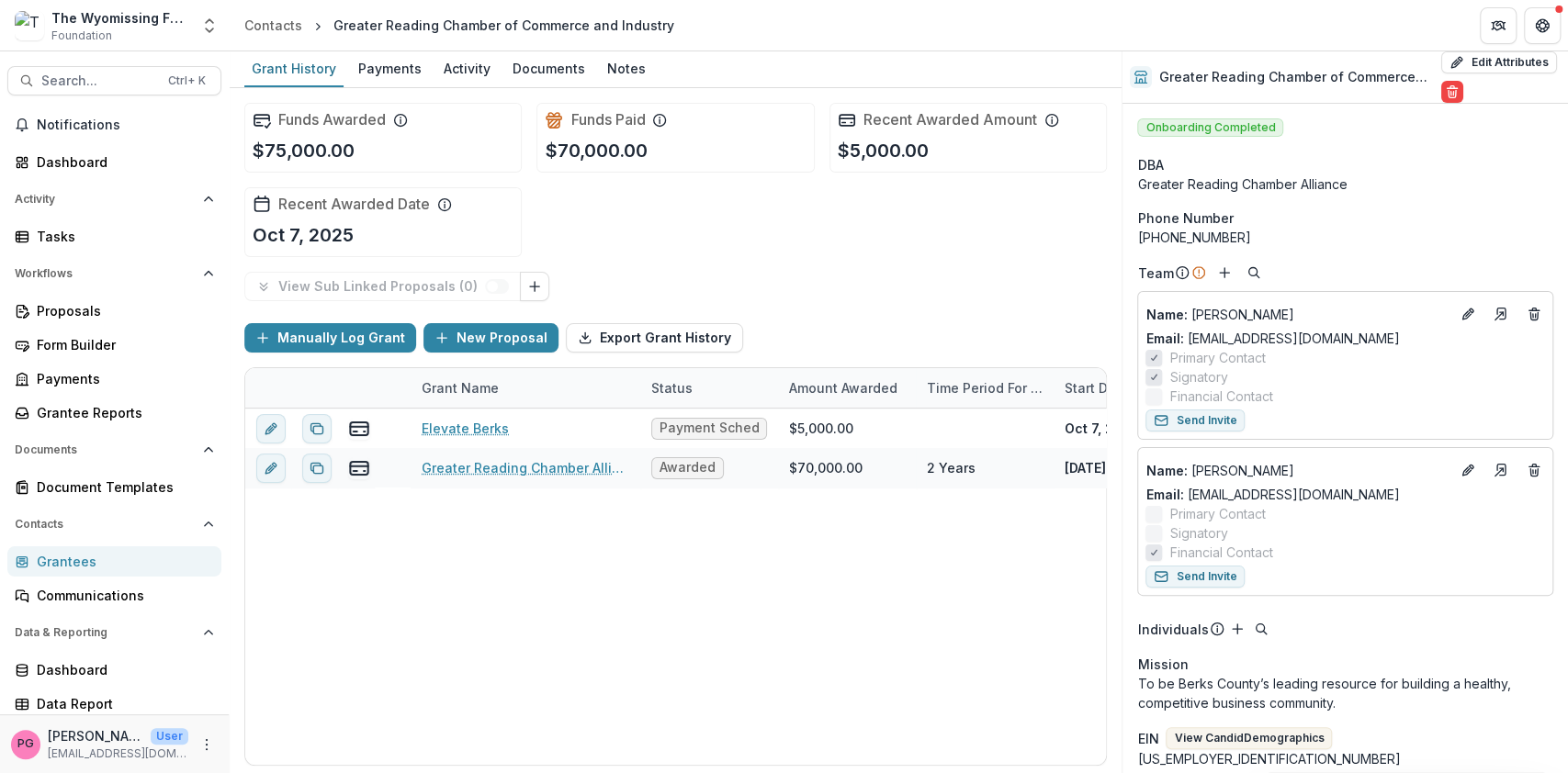
click at [307, 77] on div "Grant History" at bounding box center [294, 68] width 100 height 27
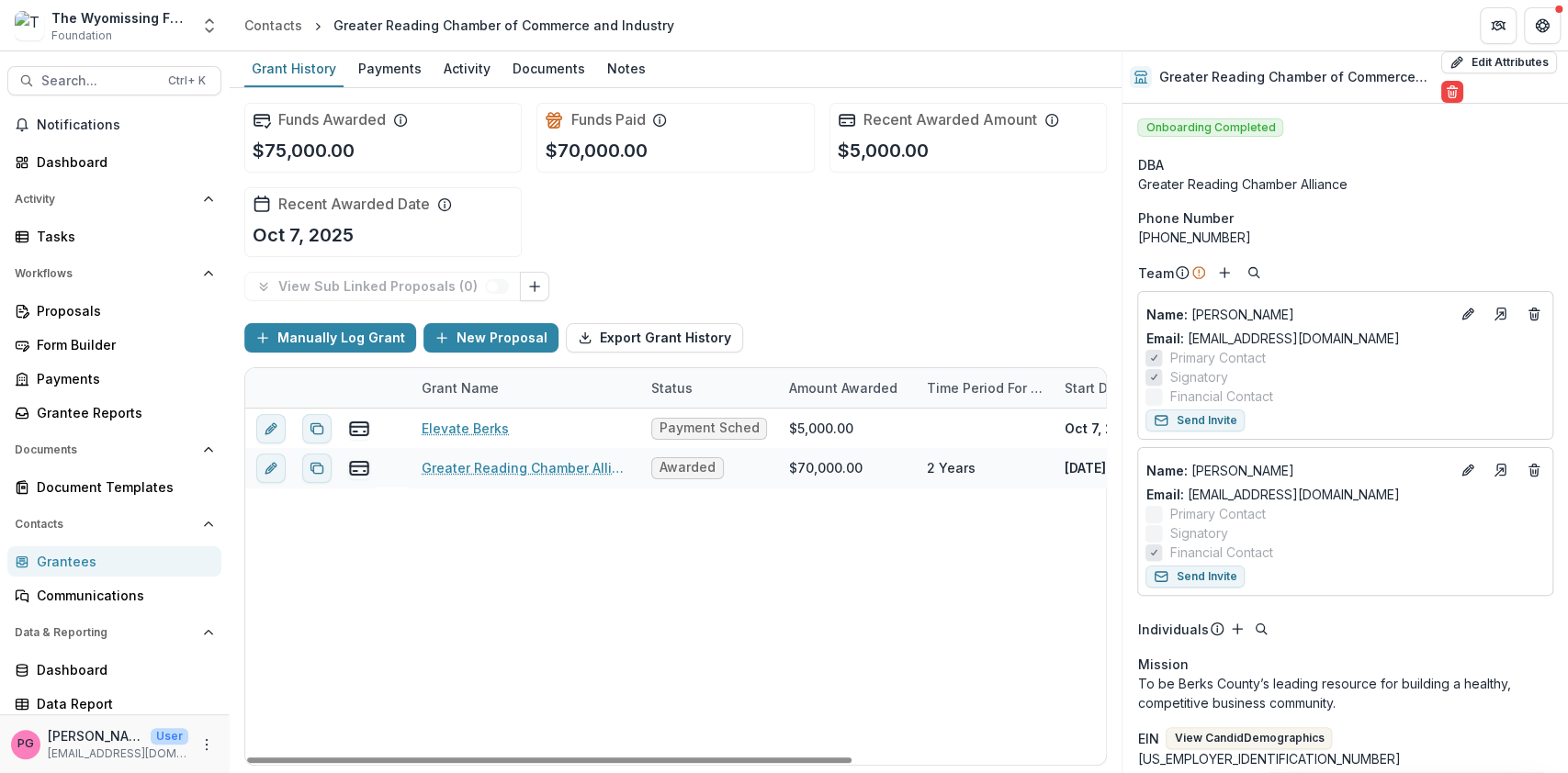
click at [766, 603] on div "Elevate Berks Payment Schedule $5,000.00 [DATE] Project or Program $0.00 Greate…" at bounding box center [857, 587] width 1222 height 357
